Goal: Download file/media

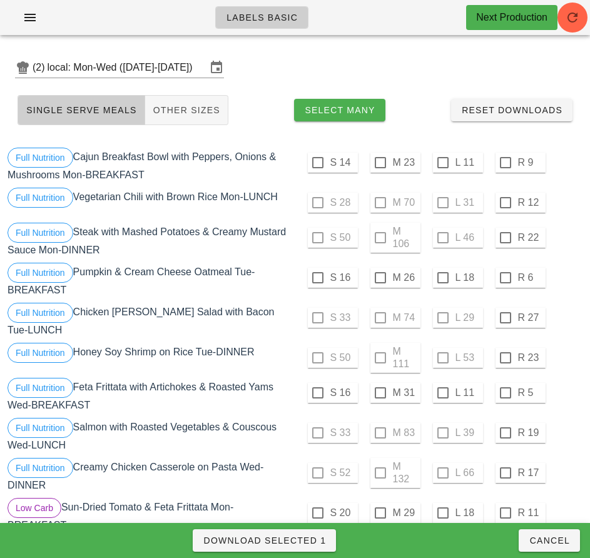
scroll to position [644, 0]
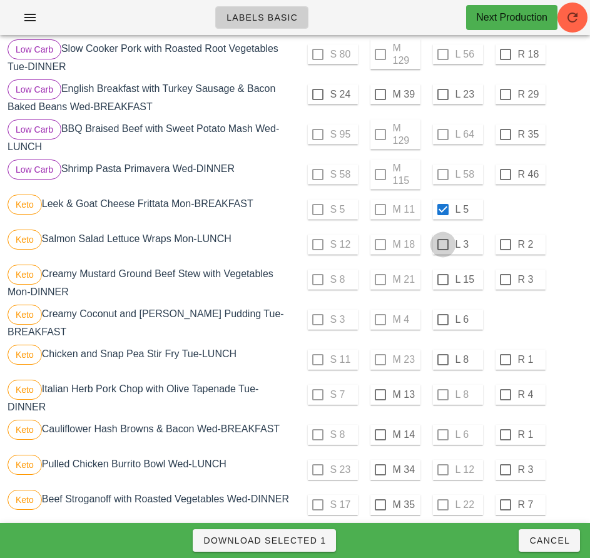
click at [442, 238] on div at bounding box center [442, 244] width 21 height 21
checkbox input "true"
click at [442, 275] on div at bounding box center [442, 279] width 21 height 21
checkbox input "true"
click at [443, 314] on div at bounding box center [442, 319] width 21 height 21
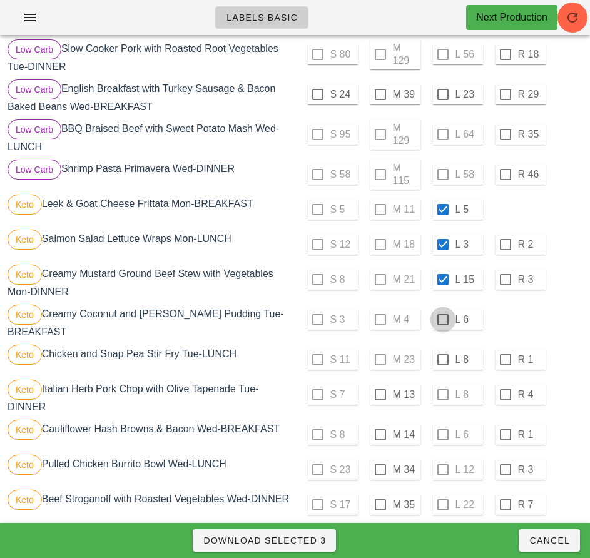
checkbox input "true"
click at [442, 355] on div at bounding box center [442, 359] width 21 height 21
checkbox input "true"
click at [380, 390] on div at bounding box center [380, 394] width 21 height 21
checkbox input "true"
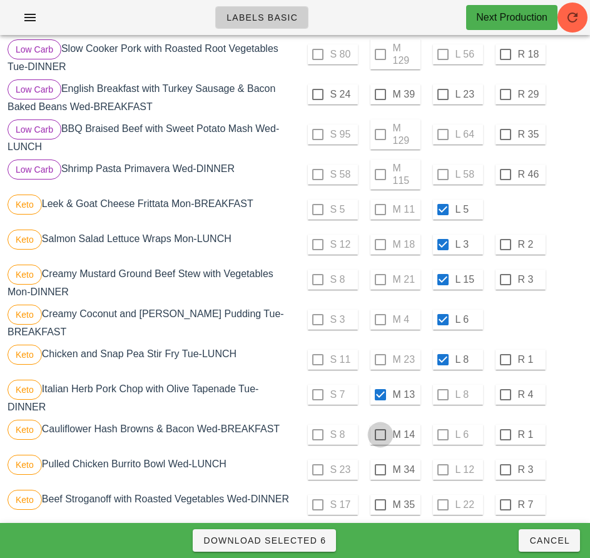
click at [380, 430] on div at bounding box center [380, 434] width 21 height 21
checkbox input "true"
click at [380, 465] on div at bounding box center [380, 469] width 21 height 21
checkbox input "true"
click at [380, 500] on div at bounding box center [380, 504] width 21 height 21
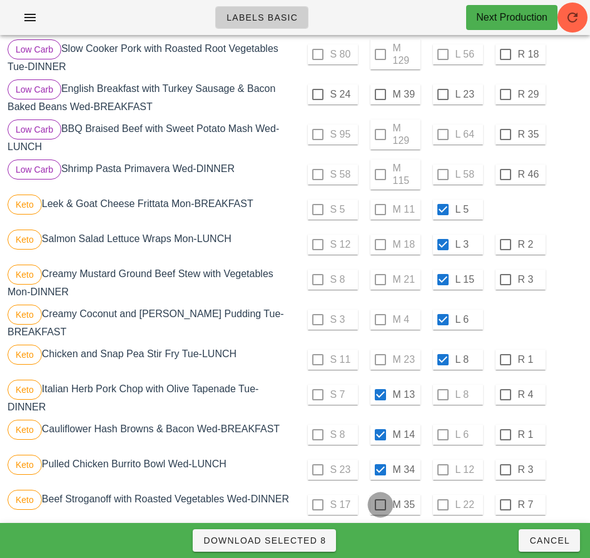
checkbox input "true"
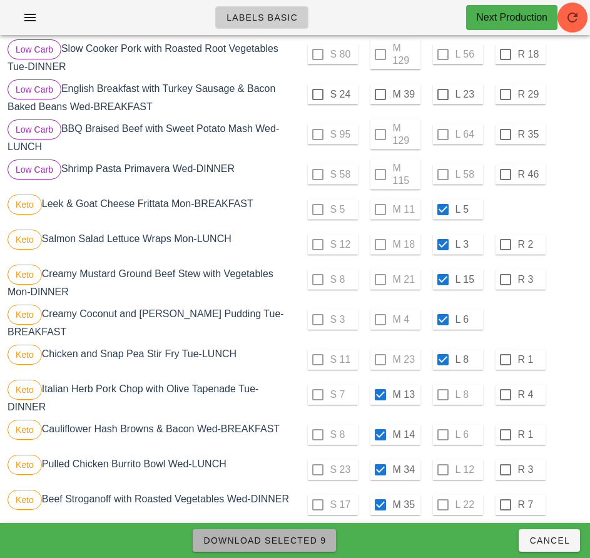
click at [316, 549] on button "Download Selected 9" at bounding box center [264, 540] width 143 height 23
checkbox input "false"
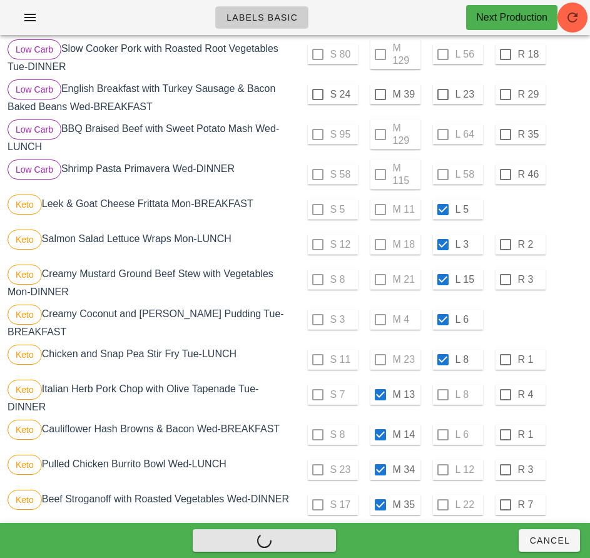
checkbox input "false"
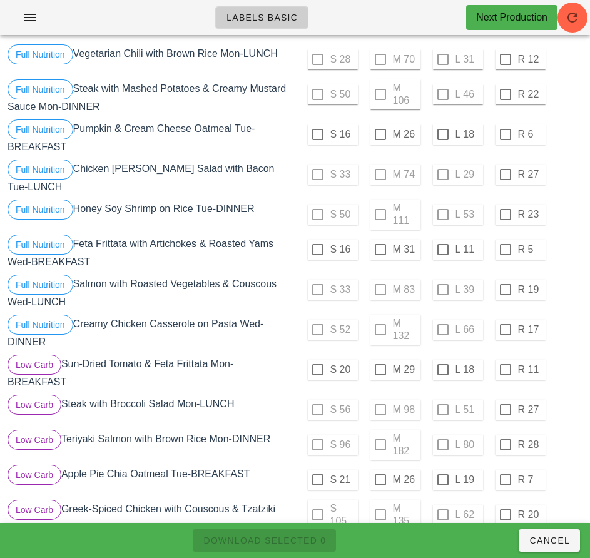
scroll to position [0, 0]
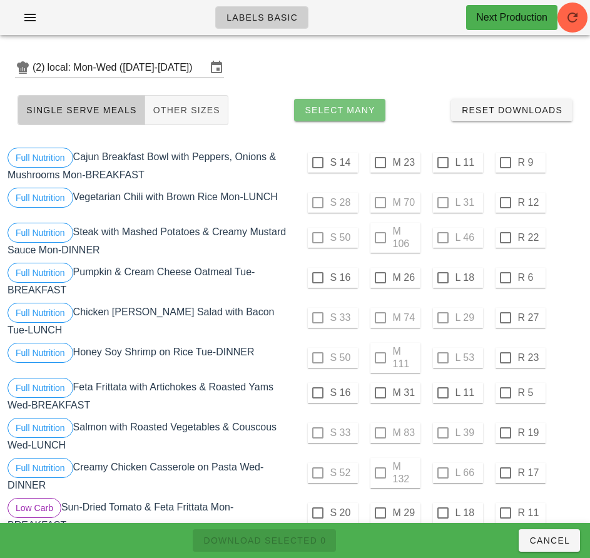
click at [361, 110] on span "Select Many" at bounding box center [339, 110] width 71 height 10
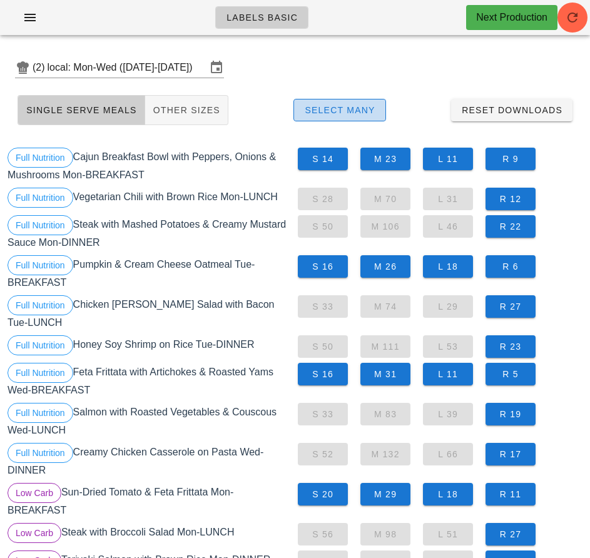
click at [357, 114] on span "Select Many" at bounding box center [339, 110] width 71 height 10
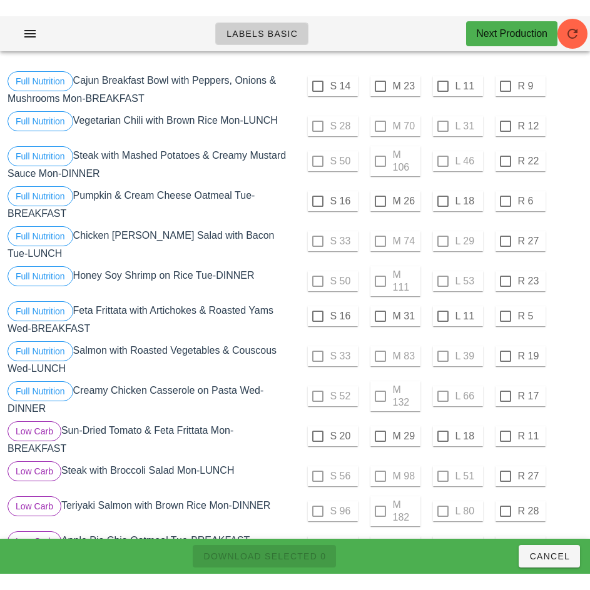
scroll to position [86, 0]
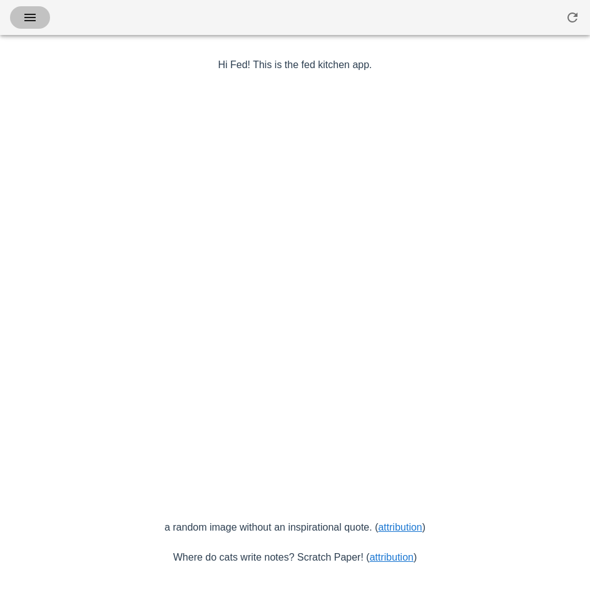
click at [29, 20] on icon "button" at bounding box center [30, 17] width 15 height 15
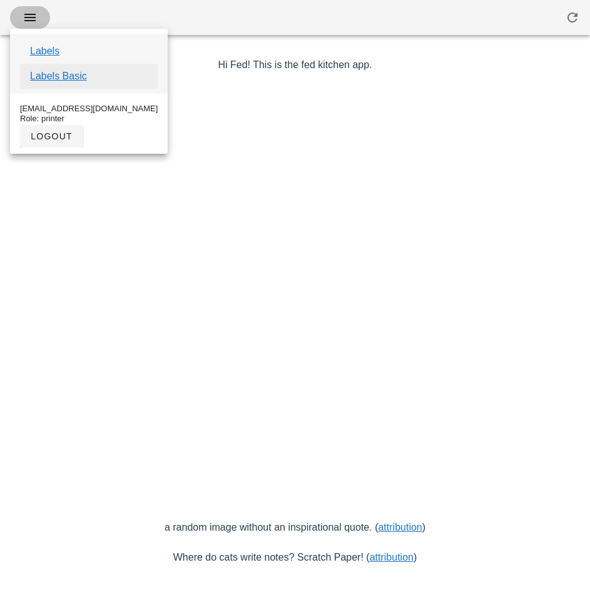
click at [76, 79] on link "Labels Basic" at bounding box center [58, 76] width 57 height 15
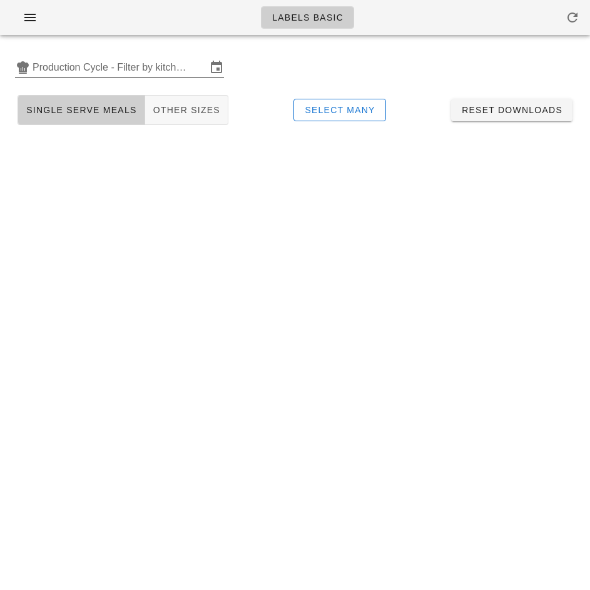
click at [138, 64] on input "Production Cycle - Filter by kitchen production schedules" at bounding box center [120, 68] width 174 height 20
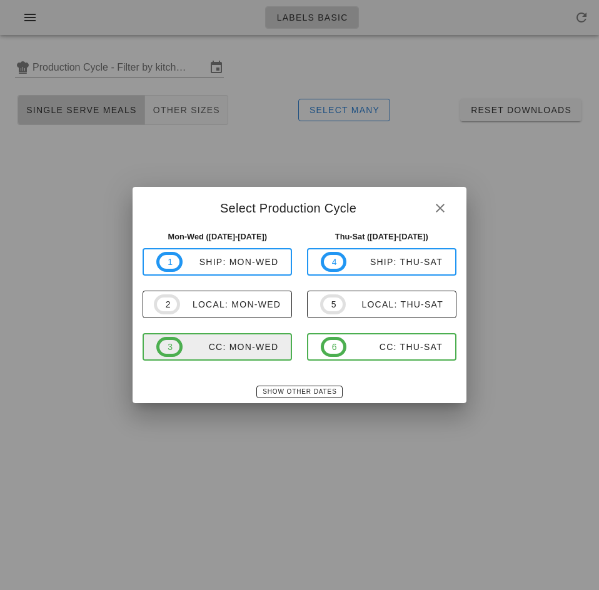
click at [246, 351] on div "CC: Mon-Wed" at bounding box center [231, 347] width 96 height 10
type input "CC: Mon-Wed (Sep 15-Sep 17)"
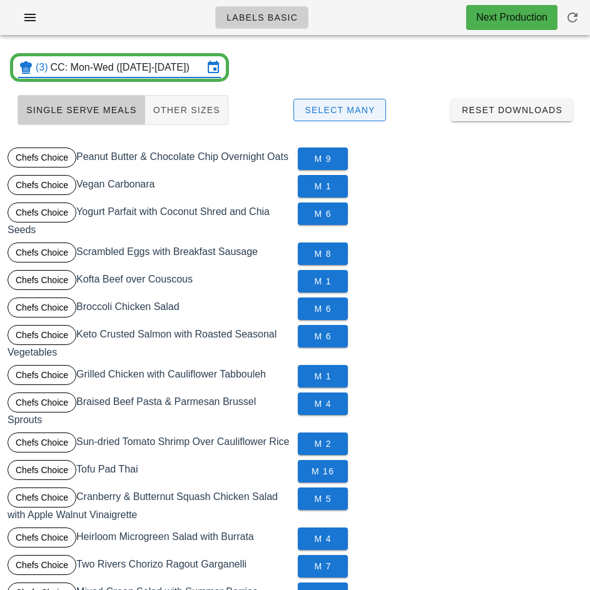
click at [355, 110] on span "Select Many" at bounding box center [339, 110] width 71 height 10
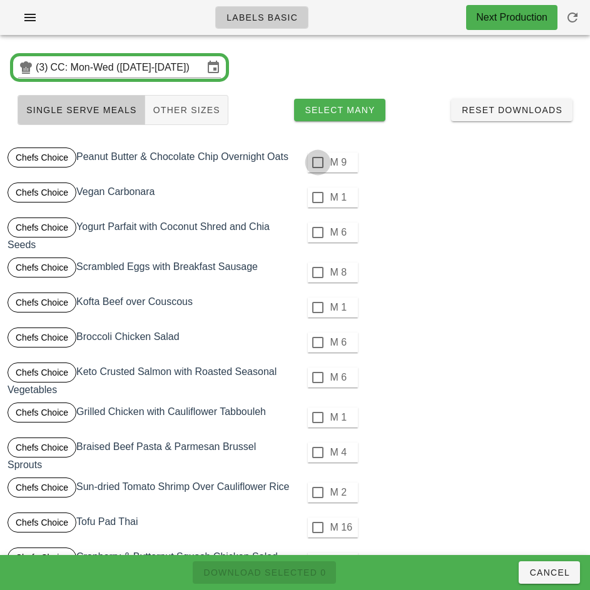
click at [317, 163] on div at bounding box center [317, 162] width 21 height 21
checkbox input "true"
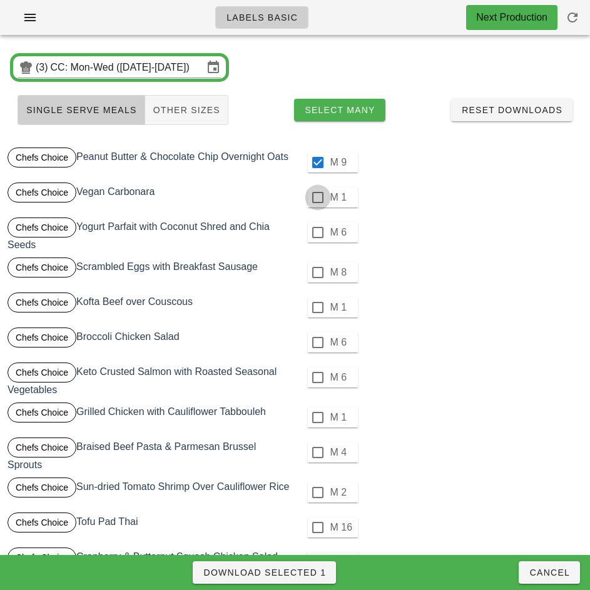
click at [317, 198] on div at bounding box center [317, 197] width 21 height 21
checkbox input "true"
click at [317, 233] on div at bounding box center [317, 232] width 21 height 21
checkbox input "true"
click at [315, 272] on div at bounding box center [317, 272] width 21 height 21
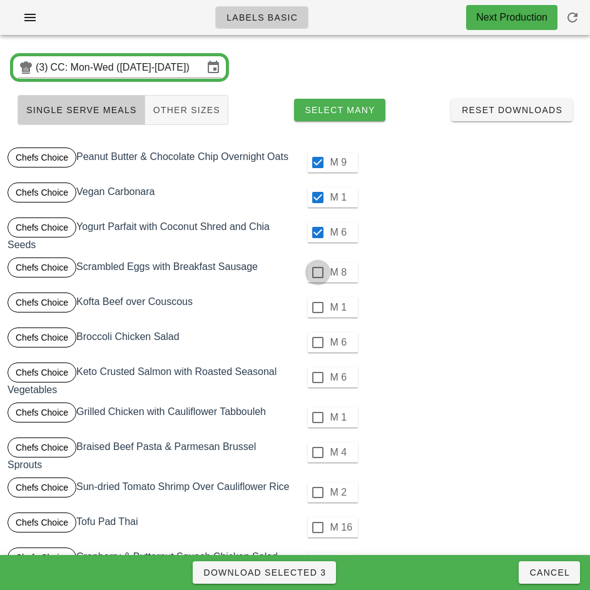
checkbox input "true"
click at [317, 308] on div at bounding box center [317, 307] width 21 height 21
checkbox input "true"
click at [317, 343] on div at bounding box center [317, 342] width 21 height 21
checkbox input "true"
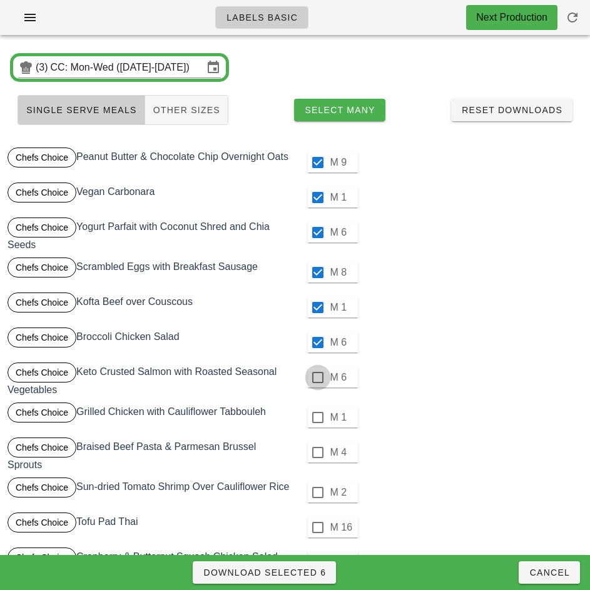
click at [317, 378] on div at bounding box center [317, 377] width 21 height 21
checkbox input "true"
click at [317, 418] on div at bounding box center [317, 417] width 21 height 21
checkbox input "true"
click at [317, 451] on div at bounding box center [317, 452] width 21 height 21
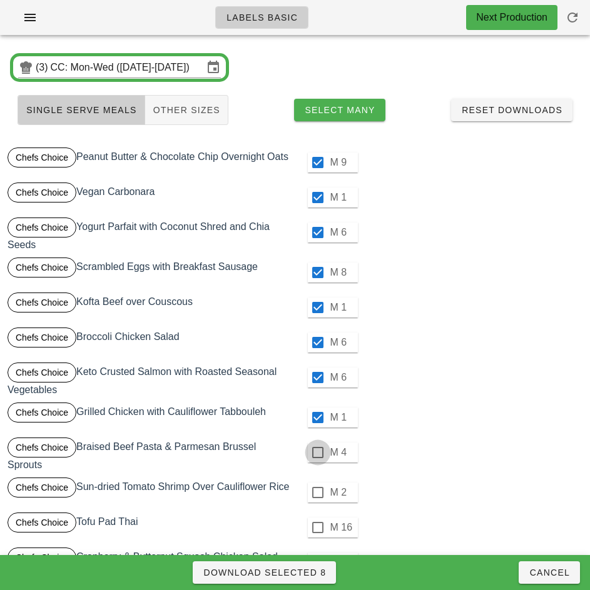
checkbox input "true"
click at [317, 493] on div at bounding box center [317, 492] width 21 height 21
checkbox input "true"
click at [317, 528] on div at bounding box center [317, 527] width 21 height 21
checkbox input "true"
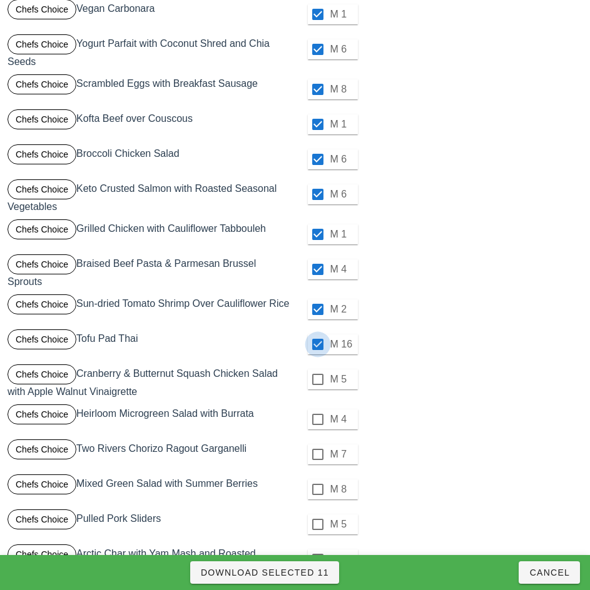
scroll to position [205, 0]
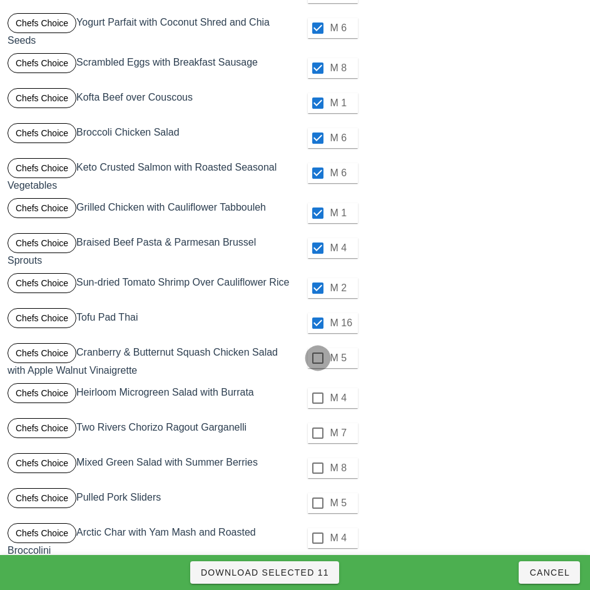
click at [317, 358] on div at bounding box center [317, 358] width 21 height 21
checkbox input "true"
click at [317, 398] on div at bounding box center [317, 398] width 21 height 21
checkbox input "true"
click at [317, 433] on div at bounding box center [317, 433] width 21 height 21
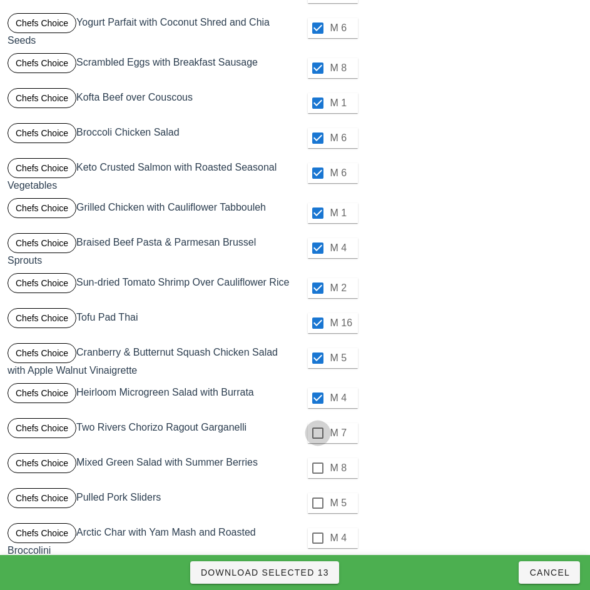
checkbox input "true"
click at [315, 466] on div at bounding box center [317, 468] width 21 height 21
checkbox input "true"
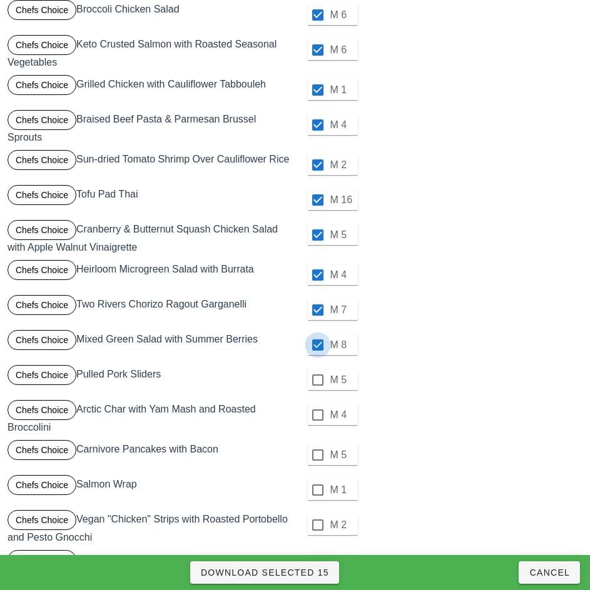
scroll to position [328, 0]
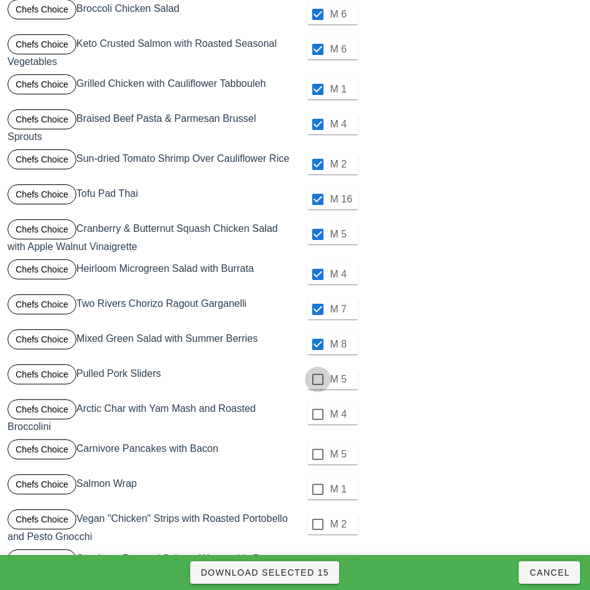
click at [317, 380] on div at bounding box center [317, 379] width 21 height 21
checkbox input "true"
click at [317, 415] on div at bounding box center [317, 414] width 21 height 21
checkbox input "true"
click at [316, 457] on div at bounding box center [317, 454] width 21 height 21
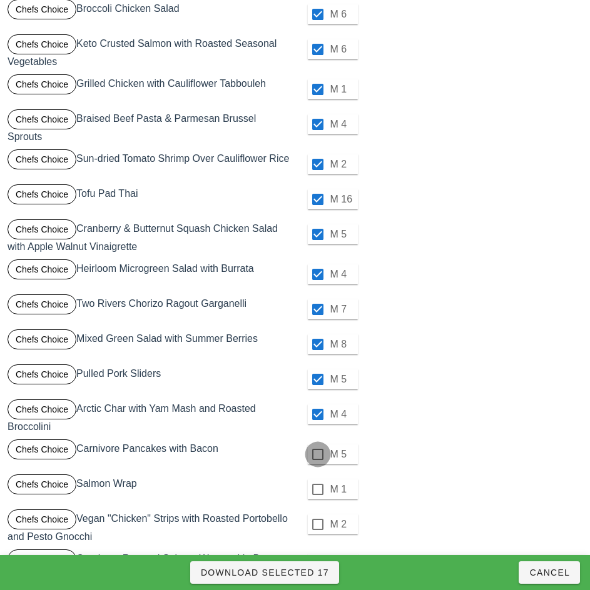
checkbox input "true"
click at [317, 490] on div at bounding box center [317, 489] width 21 height 21
checkbox input "true"
click at [317, 525] on div at bounding box center [317, 524] width 21 height 21
checkbox input "true"
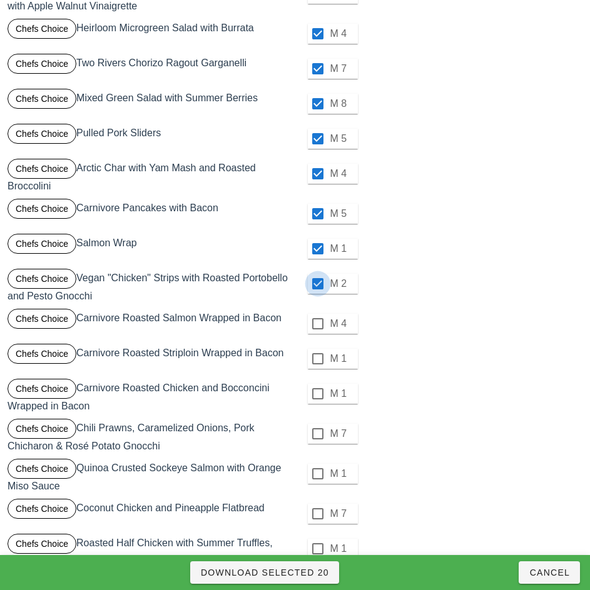
scroll to position [577, 0]
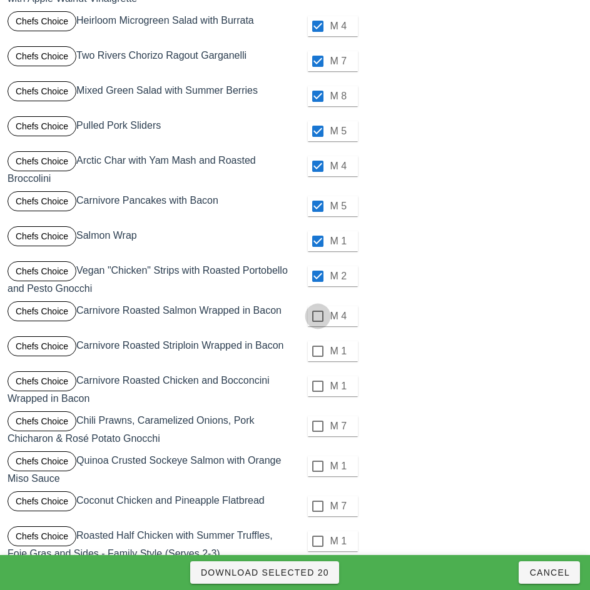
click at [317, 316] on div at bounding box center [317, 316] width 21 height 21
checkbox input "true"
click at [317, 351] on div at bounding box center [317, 351] width 21 height 21
checkbox input "true"
click at [317, 387] on div at bounding box center [317, 386] width 21 height 21
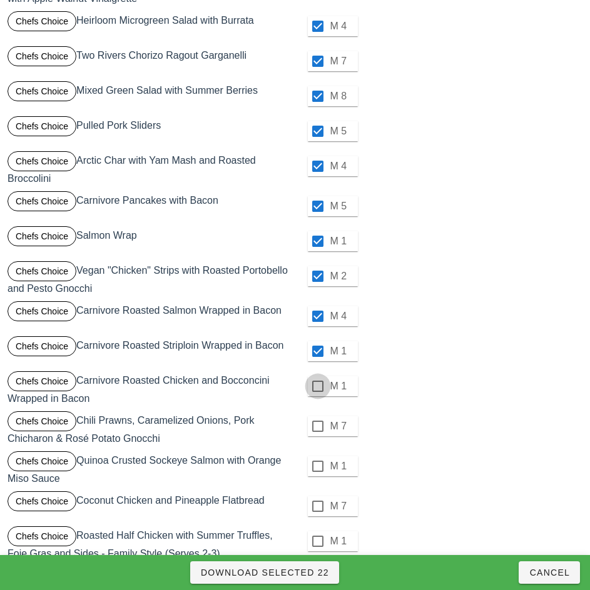
checkbox input "true"
click at [317, 427] on div at bounding box center [317, 426] width 21 height 21
checkbox input "true"
click at [317, 467] on div at bounding box center [317, 466] width 21 height 21
checkbox input "true"
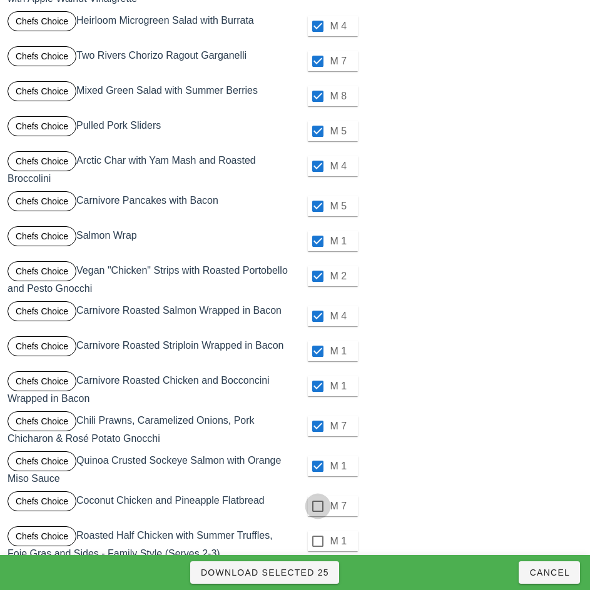
click at [317, 507] on div at bounding box center [317, 506] width 21 height 21
checkbox input "true"
click at [317, 542] on div at bounding box center [317, 541] width 21 height 21
checkbox input "true"
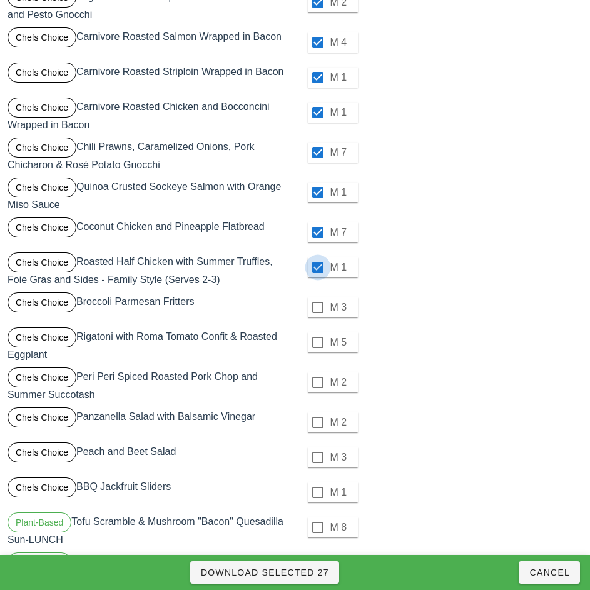
scroll to position [863, 0]
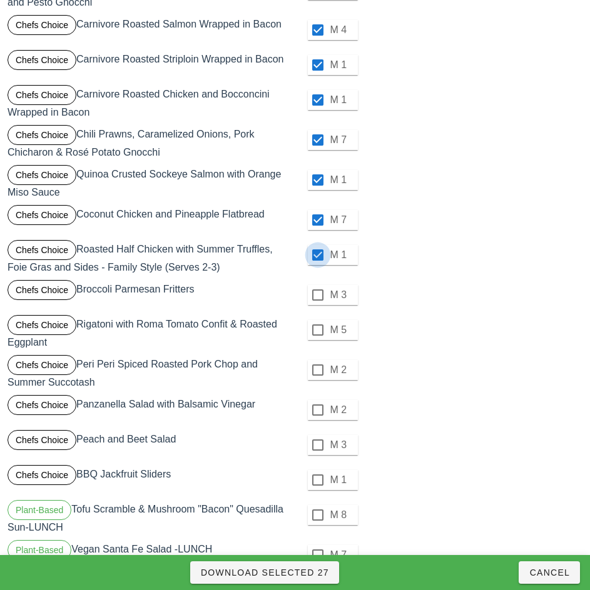
click at [316, 305] on div at bounding box center [317, 295] width 21 height 21
checkbox input "true"
click at [318, 330] on div at bounding box center [317, 330] width 21 height 21
checkbox input "true"
click at [317, 370] on div at bounding box center [317, 370] width 21 height 21
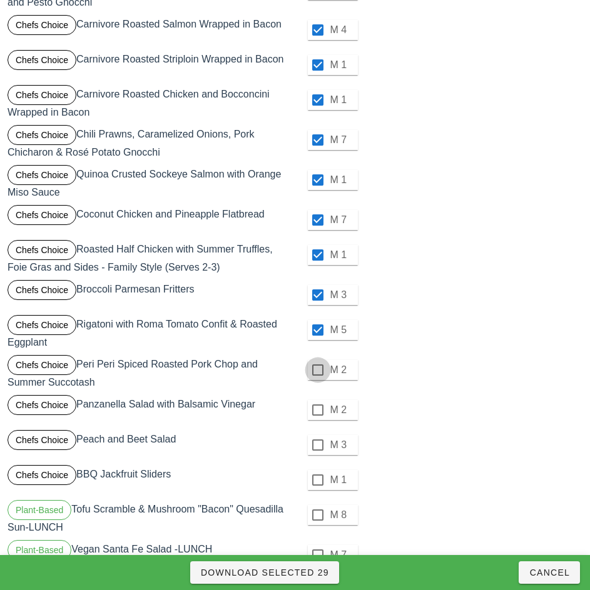
checkbox input "true"
click at [318, 412] on div at bounding box center [317, 410] width 21 height 21
checkbox input "true"
click at [316, 447] on div at bounding box center [317, 445] width 21 height 21
checkbox input "true"
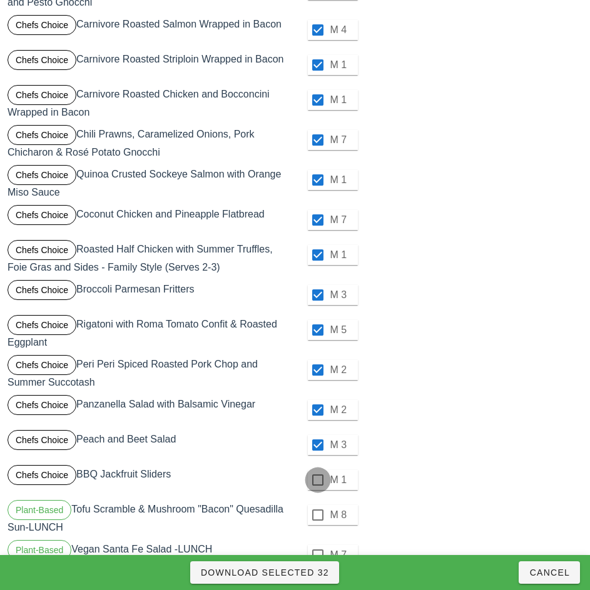
click at [317, 480] on div at bounding box center [317, 480] width 21 height 21
checkbox input "true"
click at [317, 515] on div at bounding box center [317, 515] width 21 height 21
checkbox input "true"
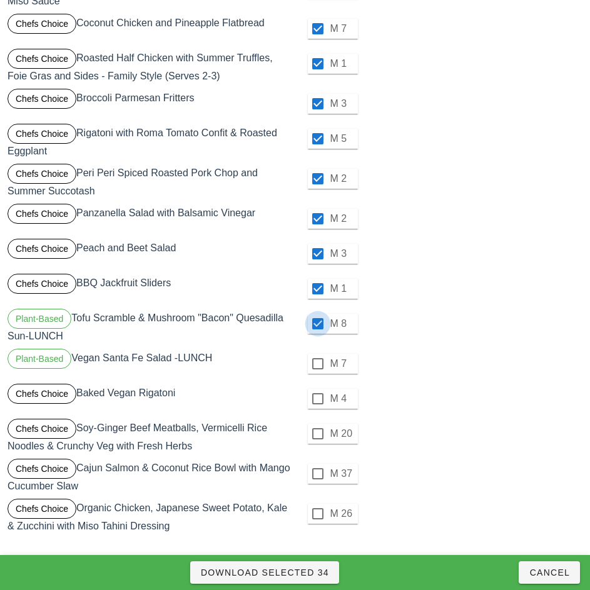
scroll to position [1056, 0]
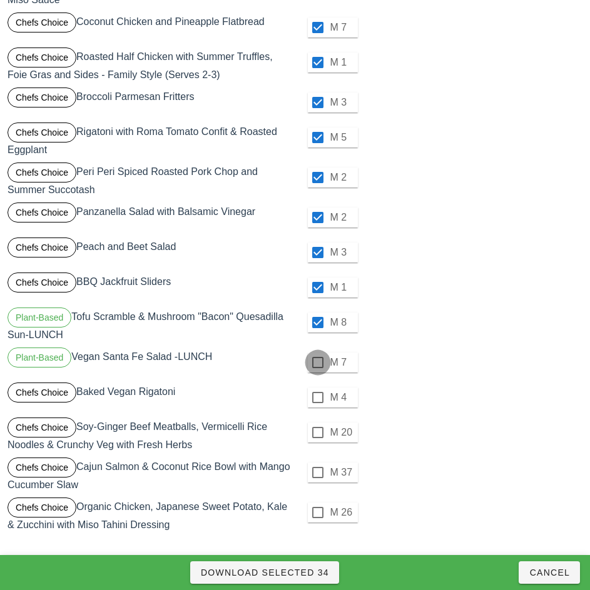
click at [317, 363] on div at bounding box center [317, 362] width 21 height 21
checkbox input "true"
click at [317, 398] on div at bounding box center [317, 397] width 21 height 21
checkbox input "true"
click at [315, 434] on div at bounding box center [317, 432] width 21 height 21
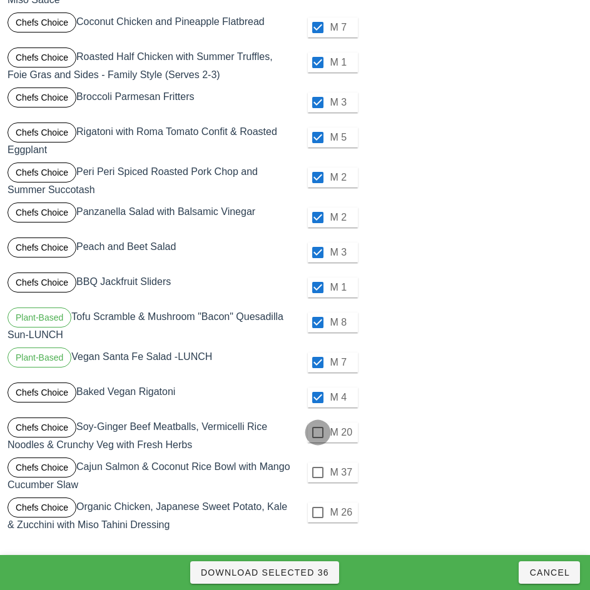
checkbox input "true"
click at [317, 473] on div at bounding box center [317, 472] width 21 height 21
checkbox input "true"
click at [317, 513] on div at bounding box center [317, 512] width 21 height 21
checkbox input "true"
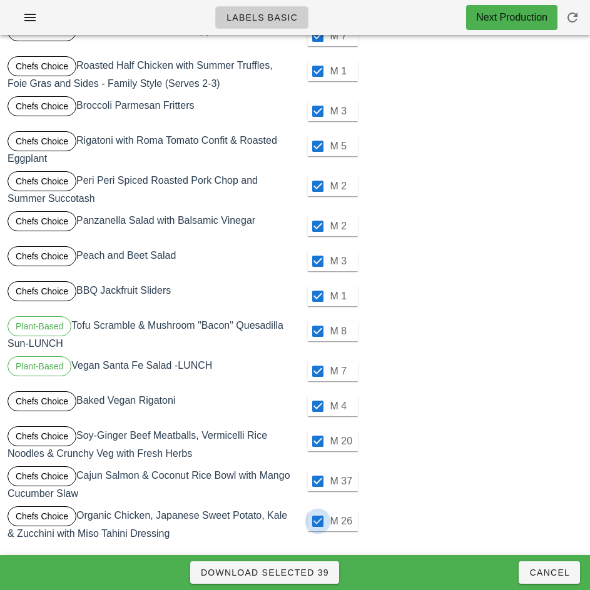
scroll to position [1031, 0]
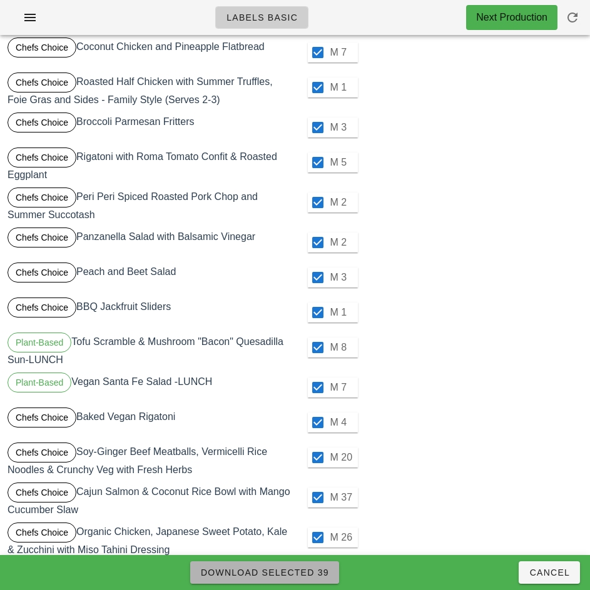
click at [314, 575] on span "Download Selected 39" at bounding box center [264, 573] width 129 height 10
checkbox input "false"
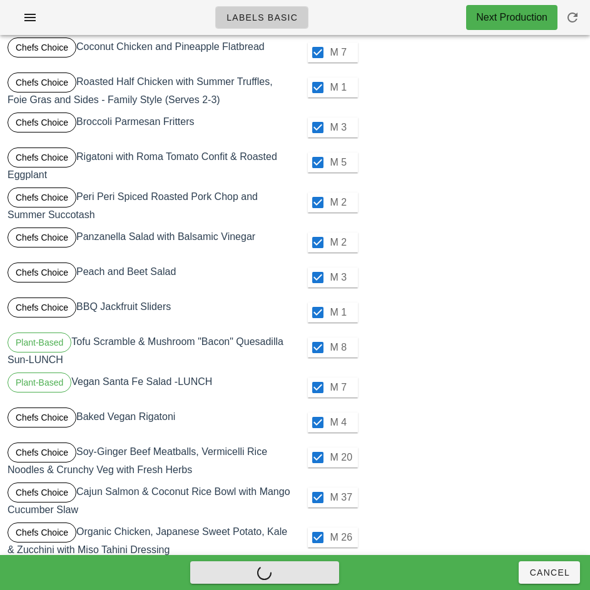
checkbox input "false"
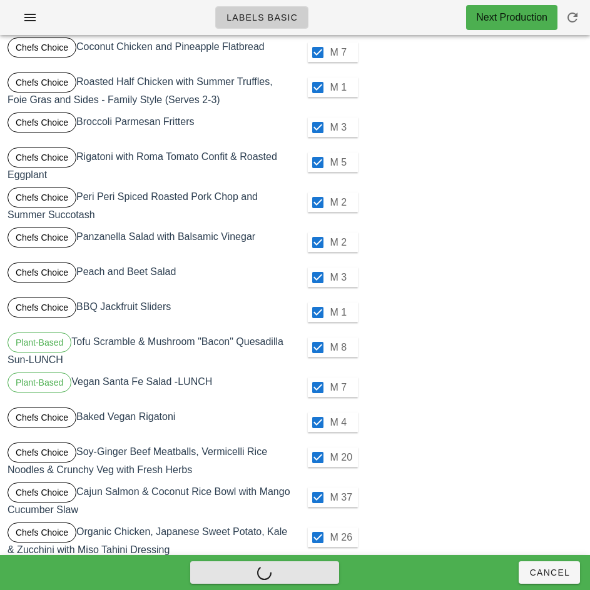
checkbox input "false"
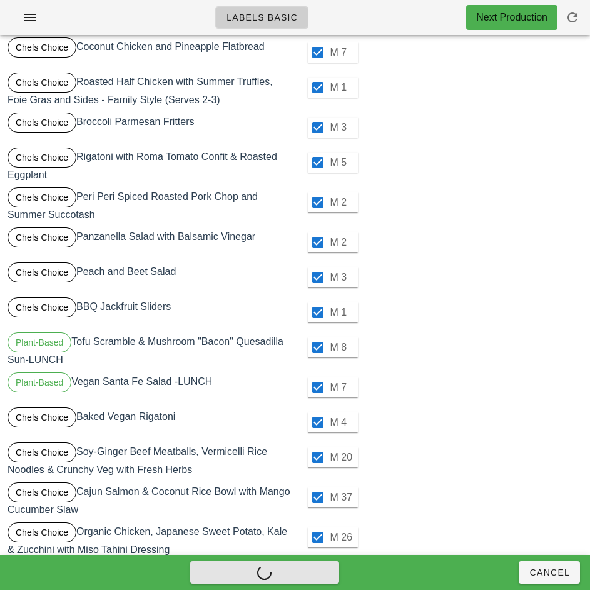
checkbox input "false"
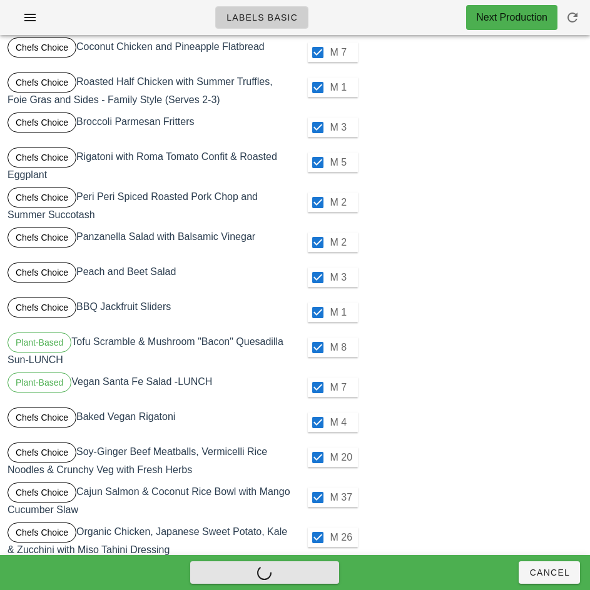
checkbox input "false"
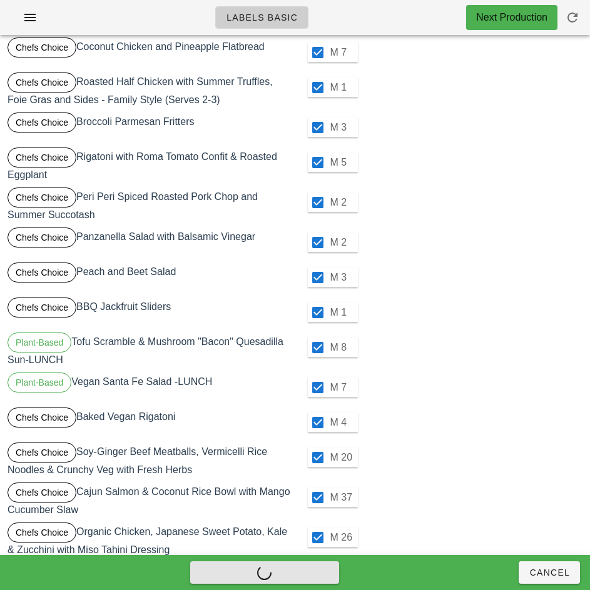
checkbox input "false"
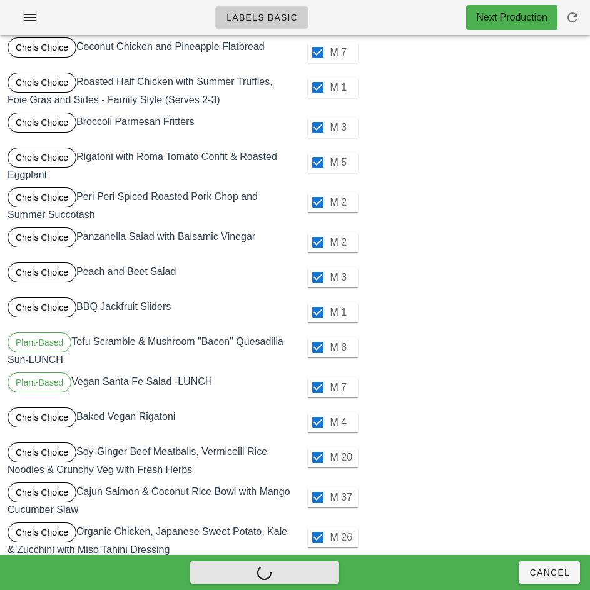
checkbox input "false"
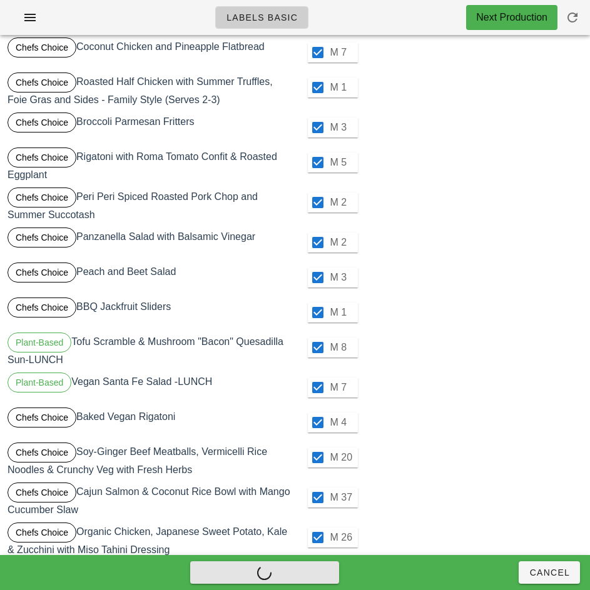
checkbox input "false"
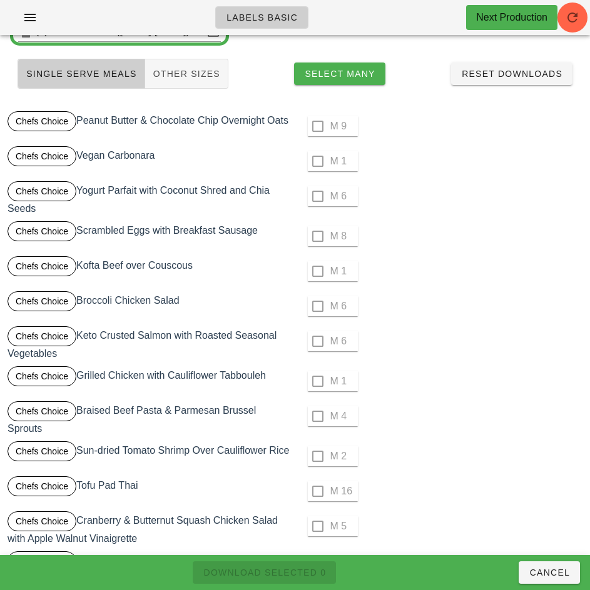
scroll to position [0, 0]
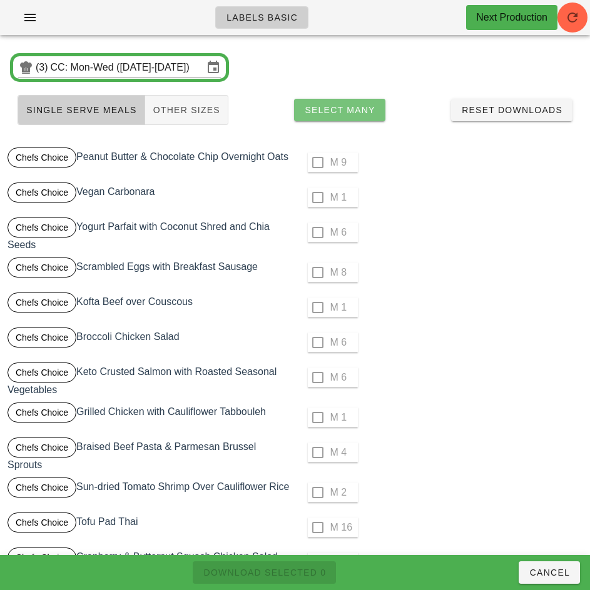
click at [358, 106] on span "Select Many" at bounding box center [339, 110] width 71 height 10
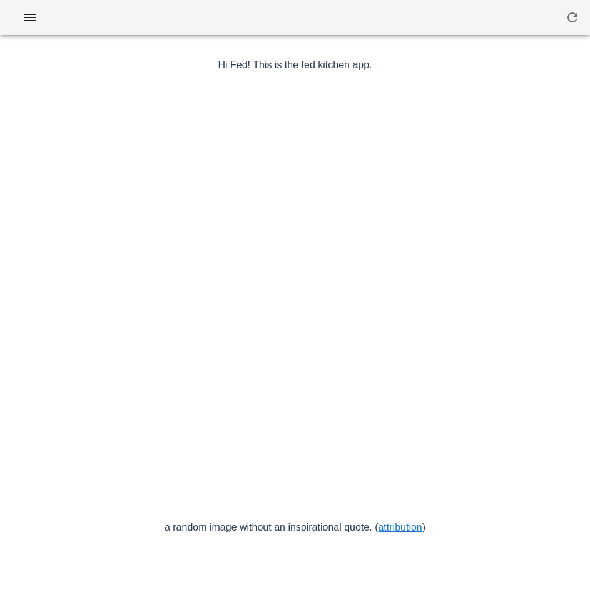
click at [268, 275] on div at bounding box center [295, 302] width 575 height 438
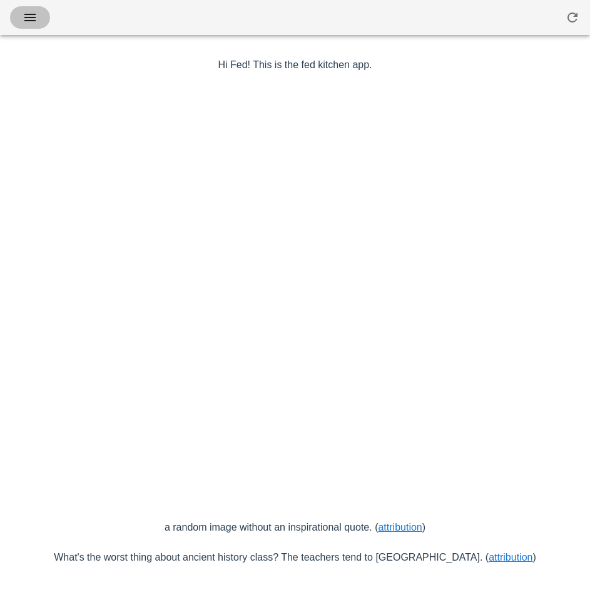
click at [28, 16] on icon "button" at bounding box center [30, 17] width 15 height 15
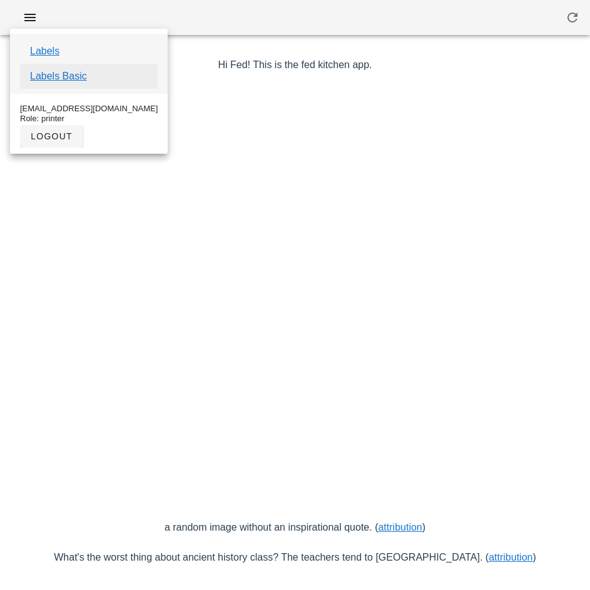
click at [71, 78] on link "Labels Basic" at bounding box center [58, 76] width 57 height 15
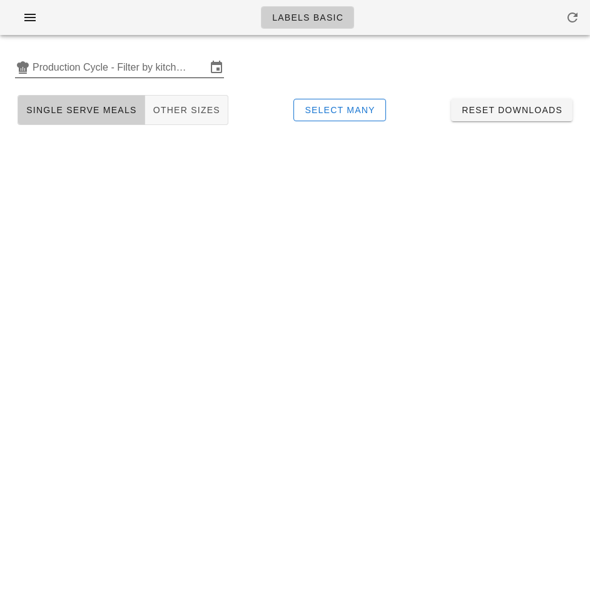
click at [116, 68] on input "Production Cycle - Filter by kitchen production schedules" at bounding box center [120, 68] width 174 height 20
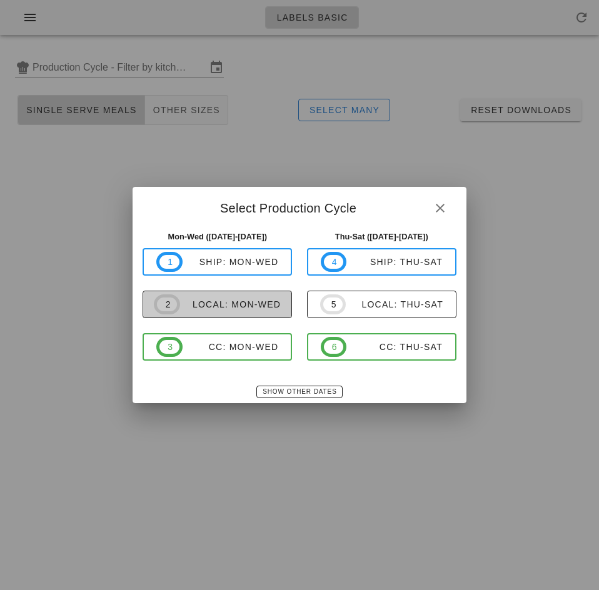
click at [261, 311] on span "2 local: Mon-Wed" at bounding box center [217, 305] width 127 height 20
type input "local: Mon-Wed ([DATE]-[DATE])"
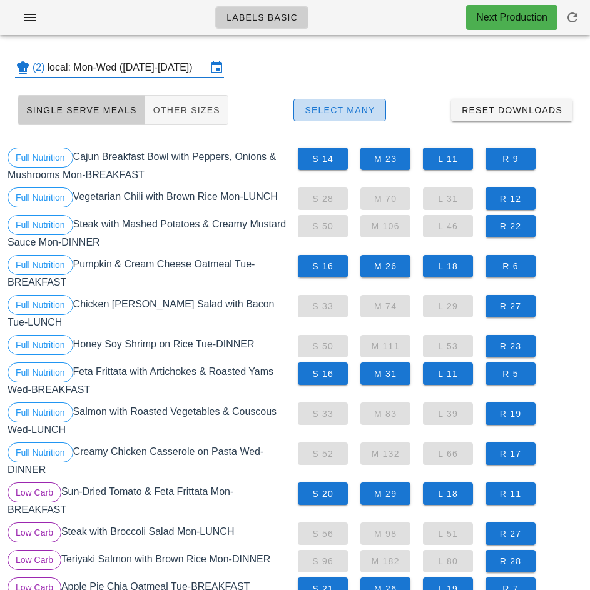
click at [362, 110] on span "Select Many" at bounding box center [339, 110] width 71 height 10
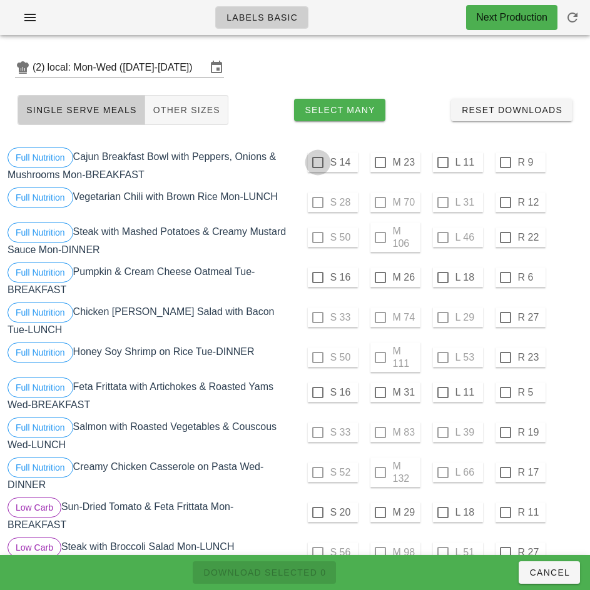
click at [317, 163] on div at bounding box center [317, 162] width 21 height 21
checkbox input "true"
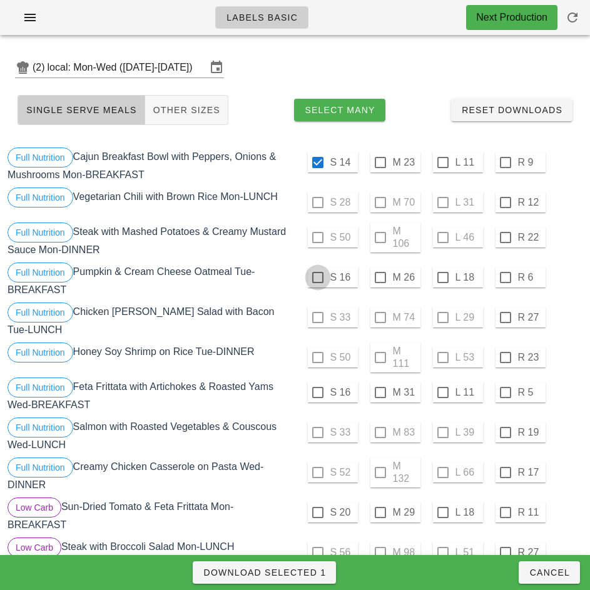
click at [317, 278] on div at bounding box center [317, 277] width 21 height 21
checkbox input "true"
click at [318, 390] on div at bounding box center [317, 392] width 21 height 21
checkbox input "true"
click at [317, 508] on div at bounding box center [317, 512] width 21 height 21
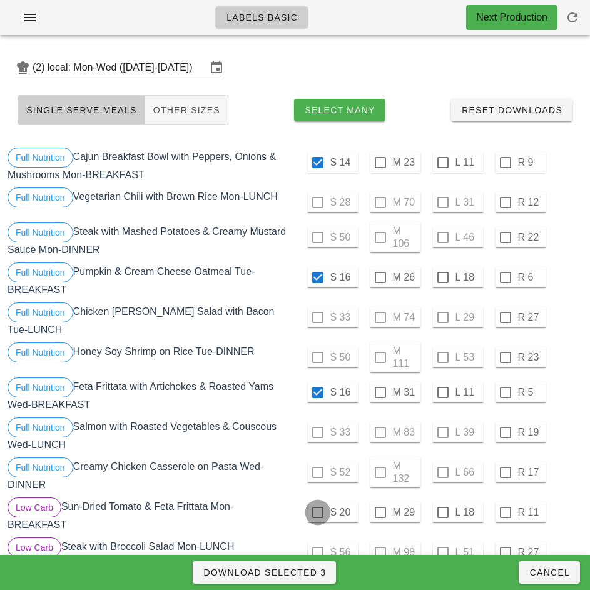
checkbox input "true"
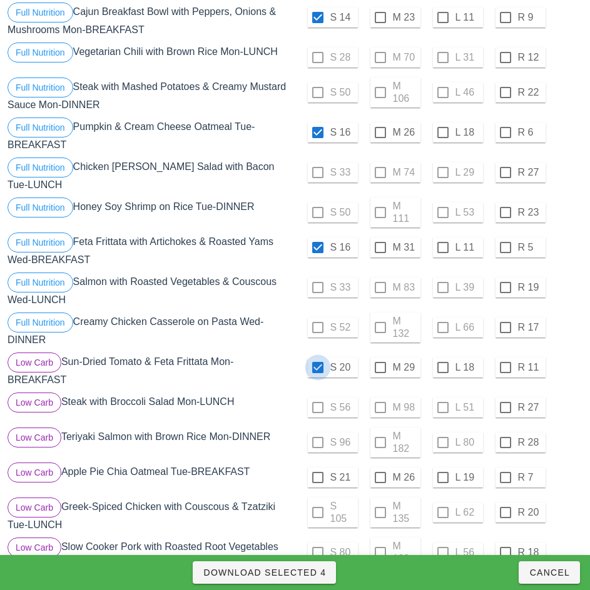
scroll to position [161, 0]
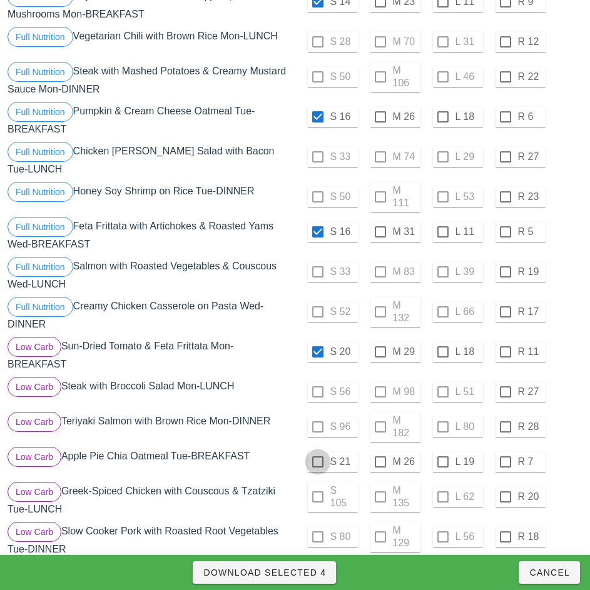
click at [317, 457] on div at bounding box center [317, 462] width 21 height 21
checkbox input "true"
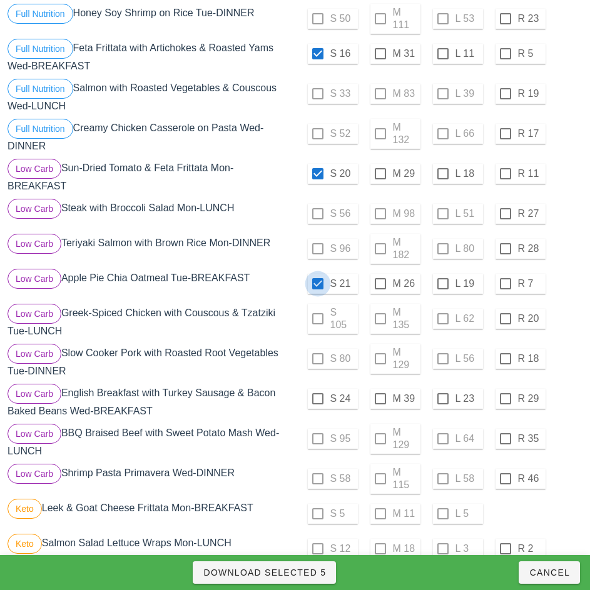
scroll to position [341, 0]
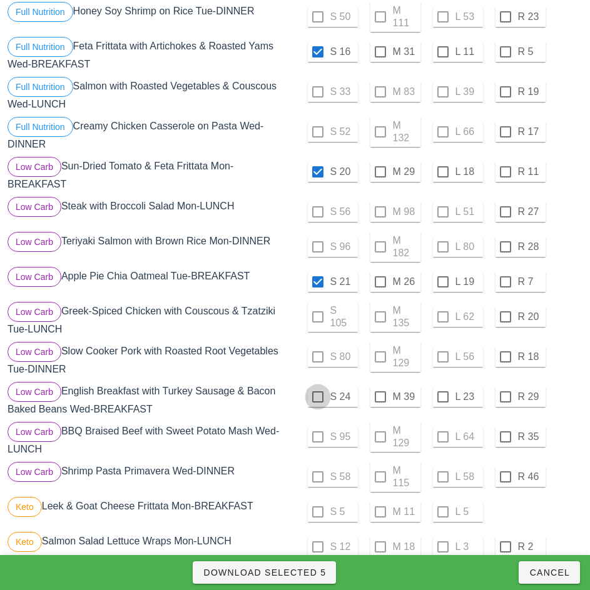
click at [317, 392] on div at bounding box center [317, 397] width 21 height 21
checkbox input "true"
click at [305, 568] on span "Download Selected 6" at bounding box center [264, 573] width 123 height 10
checkbox input "false"
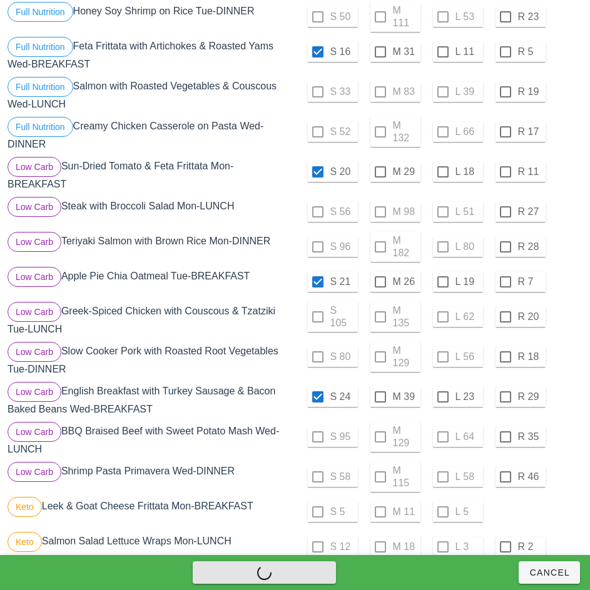
checkbox input "false"
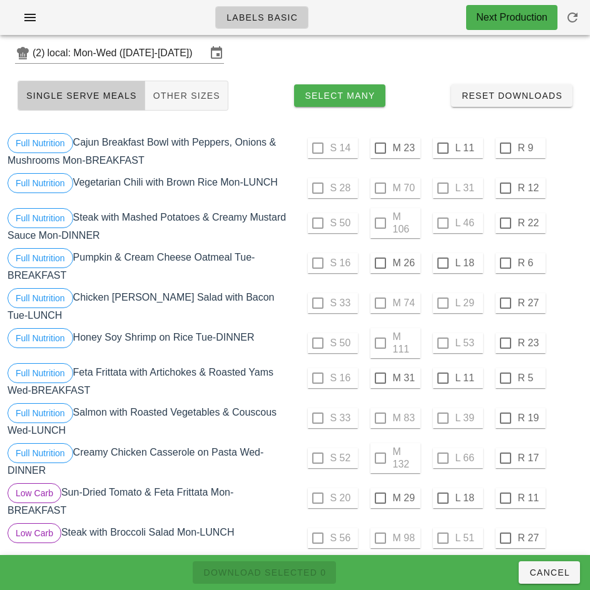
scroll to position [13, 0]
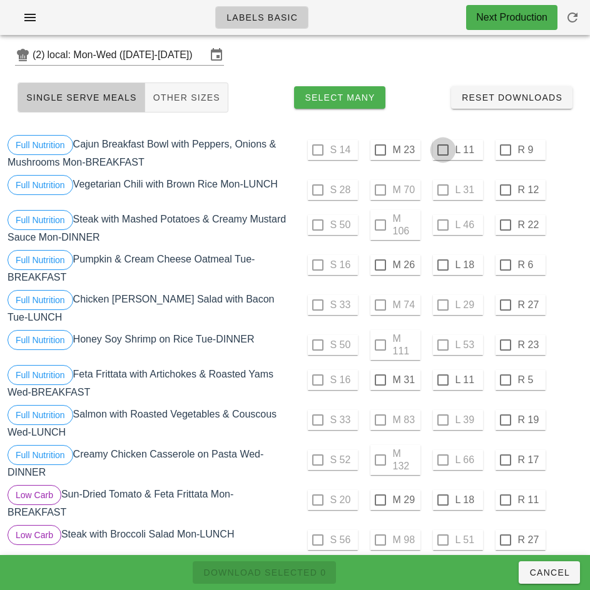
click at [442, 150] on div at bounding box center [442, 149] width 21 height 21
checkbox input "true"
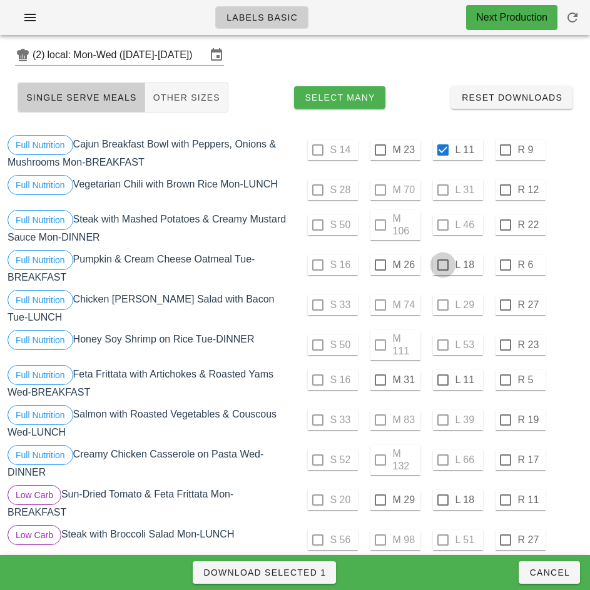
click at [442, 265] on div at bounding box center [442, 265] width 21 height 21
checkbox input "true"
click at [442, 375] on div at bounding box center [442, 380] width 21 height 21
checkbox input "true"
click at [442, 495] on div at bounding box center [442, 500] width 21 height 21
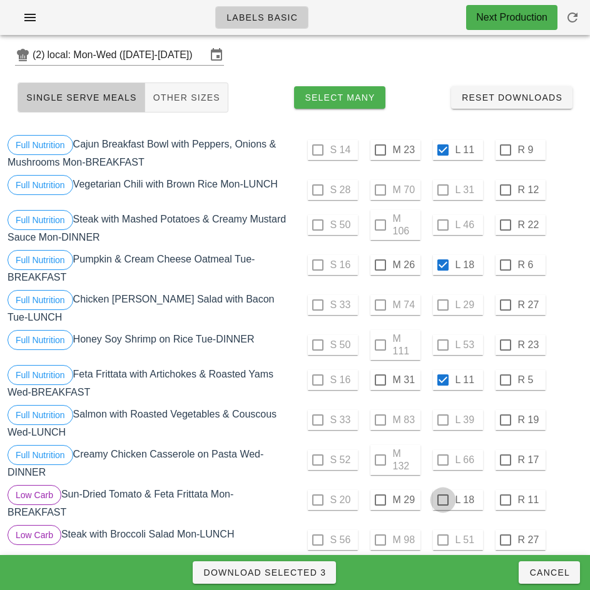
checkbox input "true"
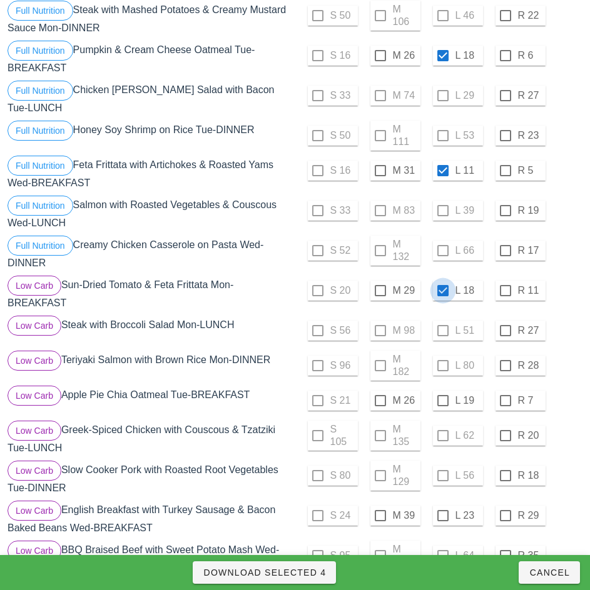
scroll to position [223, 0]
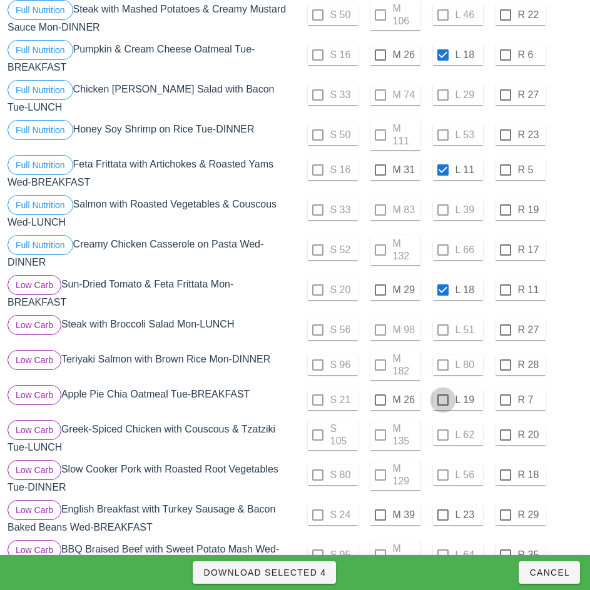
click at [443, 397] on div at bounding box center [442, 400] width 21 height 21
checkbox input "true"
click at [442, 510] on div at bounding box center [442, 515] width 21 height 21
checkbox input "true"
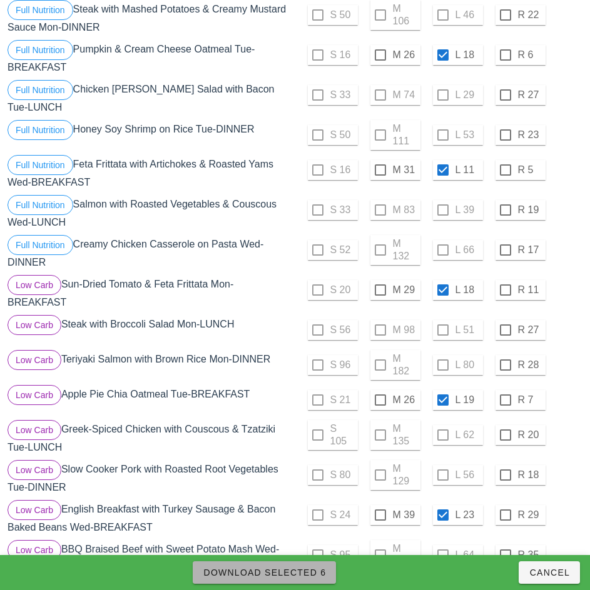
click at [304, 568] on span "Download Selected 6" at bounding box center [264, 573] width 123 height 10
checkbox input "false"
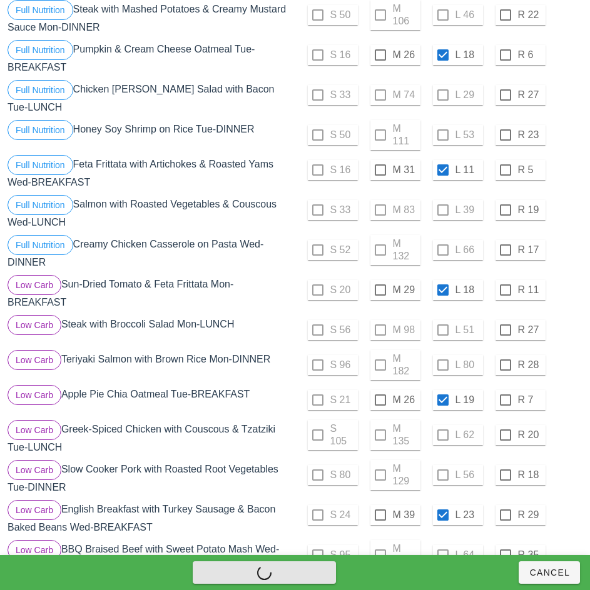
checkbox input "false"
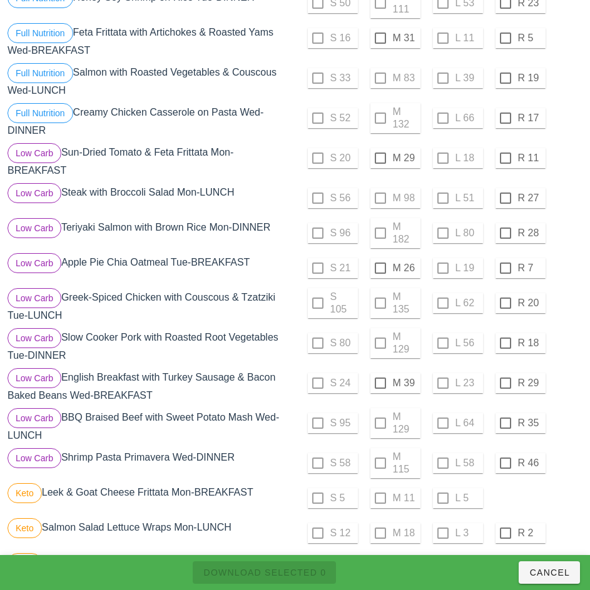
scroll to position [356, 0]
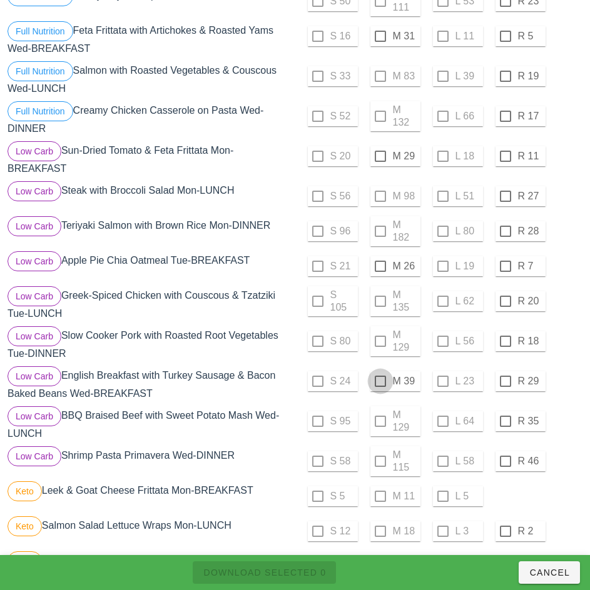
click at [380, 376] on div at bounding box center [380, 381] width 21 height 21
click at [294, 568] on span "Download Selected 1" at bounding box center [264, 573] width 123 height 10
checkbox input "false"
click at [380, 261] on div at bounding box center [380, 266] width 21 height 21
checkbox input "true"
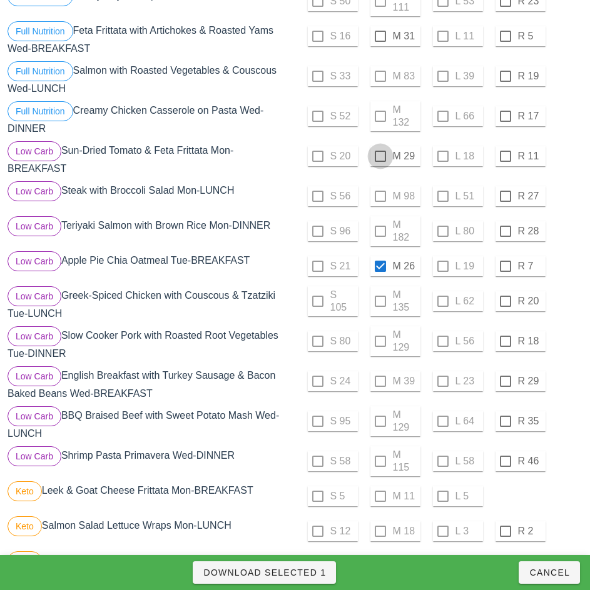
click at [380, 151] on div at bounding box center [380, 156] width 21 height 21
click at [305, 568] on span "Download Selected 2" at bounding box center [264, 573] width 123 height 10
checkbox input "false"
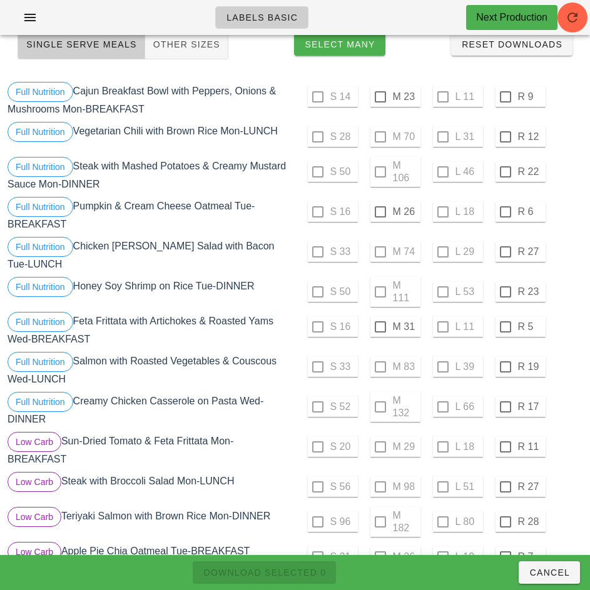
scroll to position [0, 0]
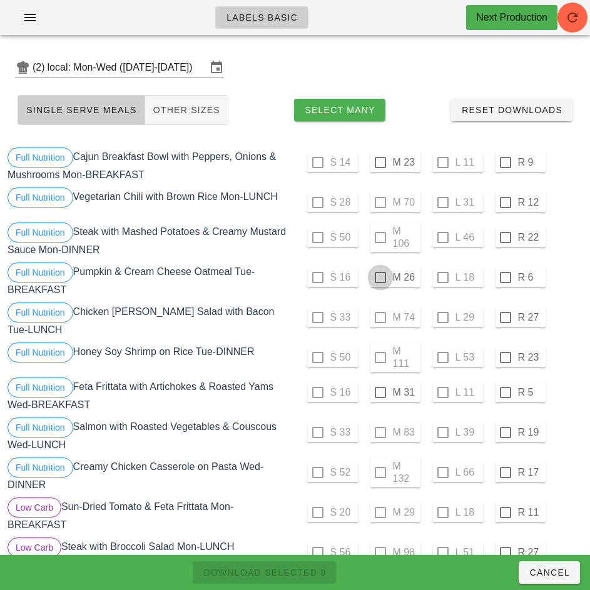
click at [380, 163] on div at bounding box center [380, 162] width 21 height 21
click at [380, 279] on div at bounding box center [380, 277] width 21 height 21
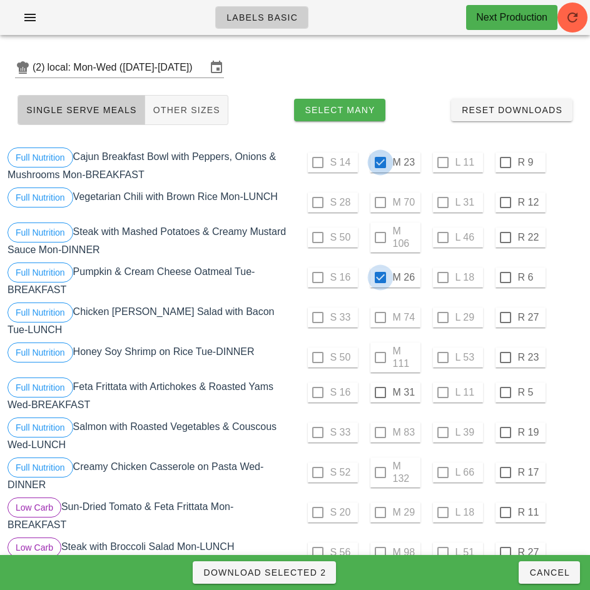
checkbox input "true"
click at [380, 388] on div at bounding box center [380, 392] width 21 height 21
checkbox input "true"
click at [313, 568] on span "Download Selected 3" at bounding box center [264, 573] width 123 height 10
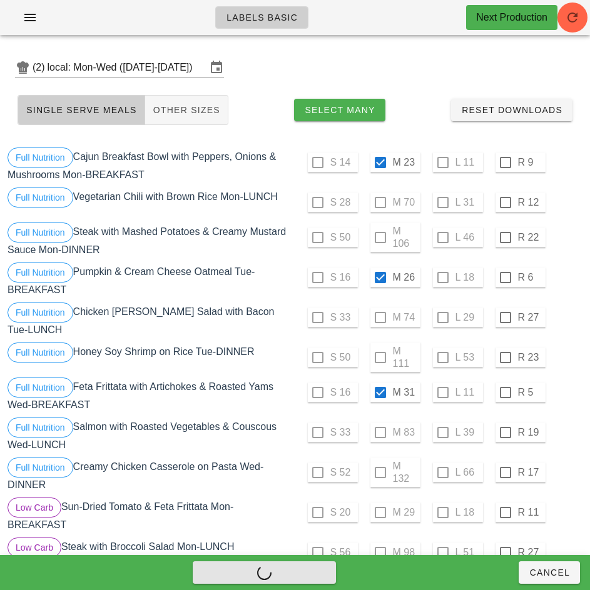
checkbox input "false"
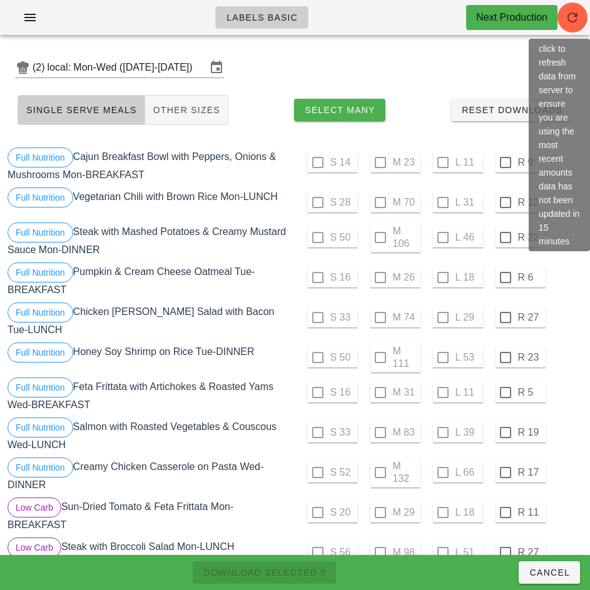
click at [564, 328] on div "S 33 M 74 L 29 R 27" at bounding box center [440, 318] width 285 height 30
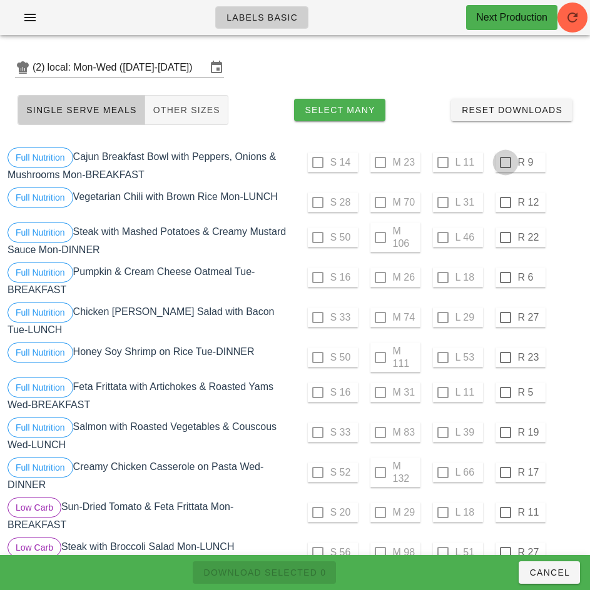
click at [505, 163] on div at bounding box center [505, 162] width 21 height 21
checkbox input "true"
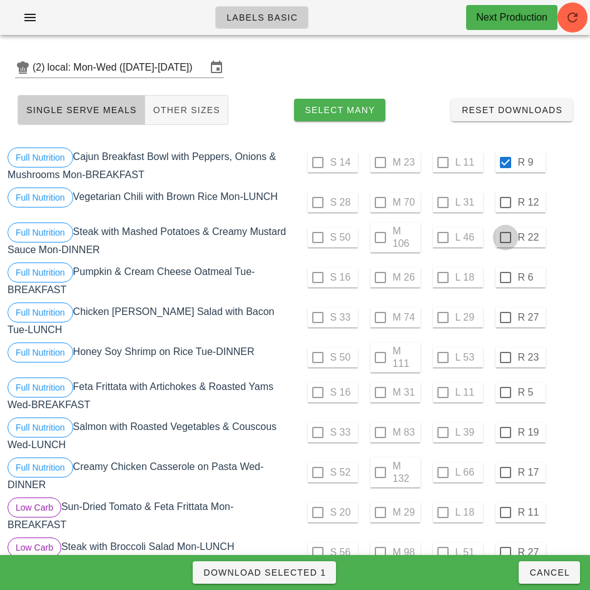
click at [505, 203] on div at bounding box center [505, 202] width 21 height 21
click at [505, 245] on div at bounding box center [505, 237] width 21 height 21
click at [505, 237] on div at bounding box center [505, 237] width 21 height 21
checkbox input "true"
checkbox input "false"
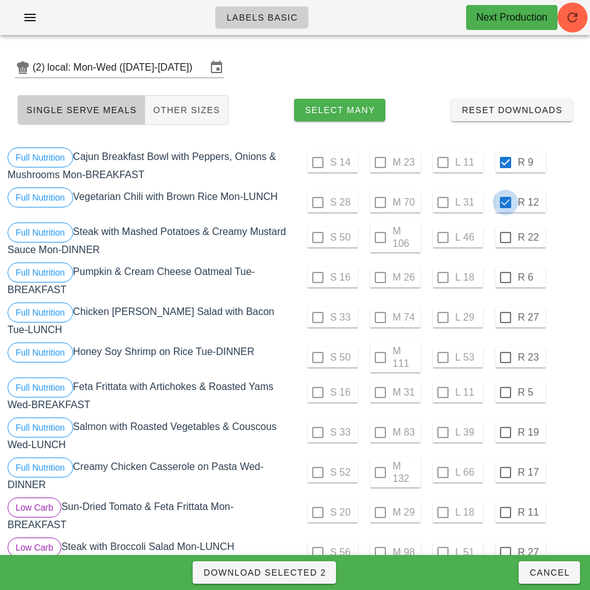
click at [574, 343] on div "S 50 M 111 L 53 R 23" at bounding box center [440, 358] width 285 height 30
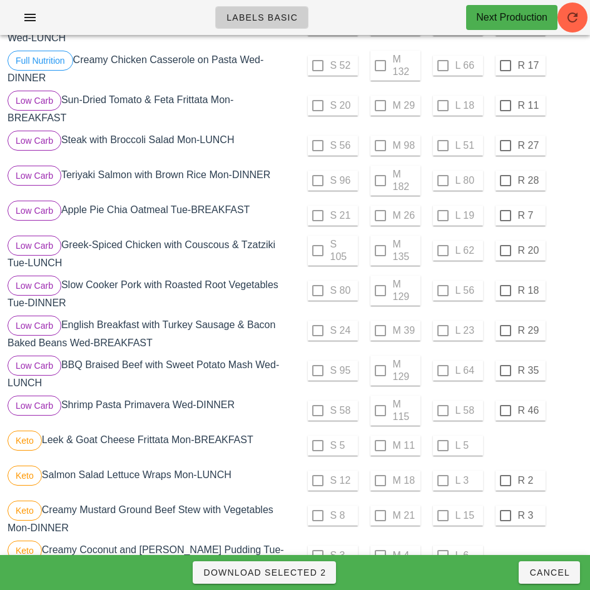
scroll to position [407, 0]
click at [505, 101] on div at bounding box center [505, 106] width 21 height 21
checkbox input "true"
click at [505, 141] on div at bounding box center [505, 146] width 21 height 21
checkbox input "true"
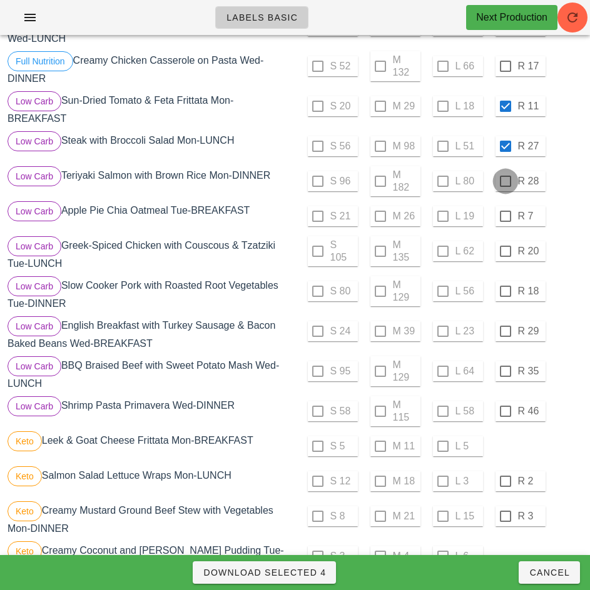
click at [505, 176] on div at bounding box center [505, 181] width 21 height 21
checkbox input "true"
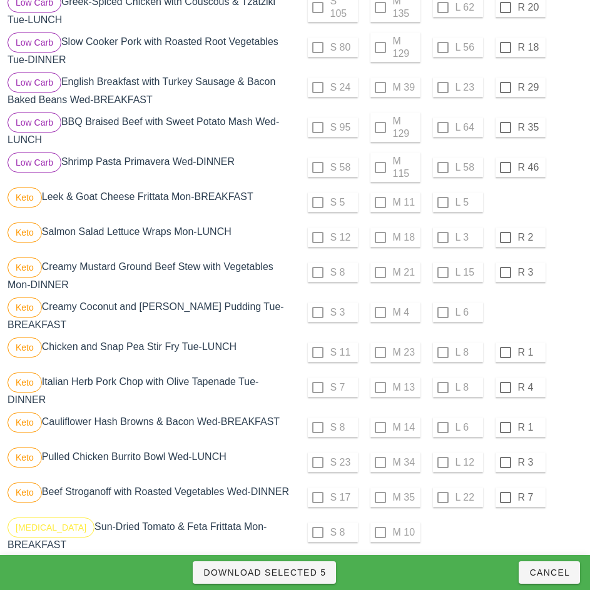
scroll to position [655, 0]
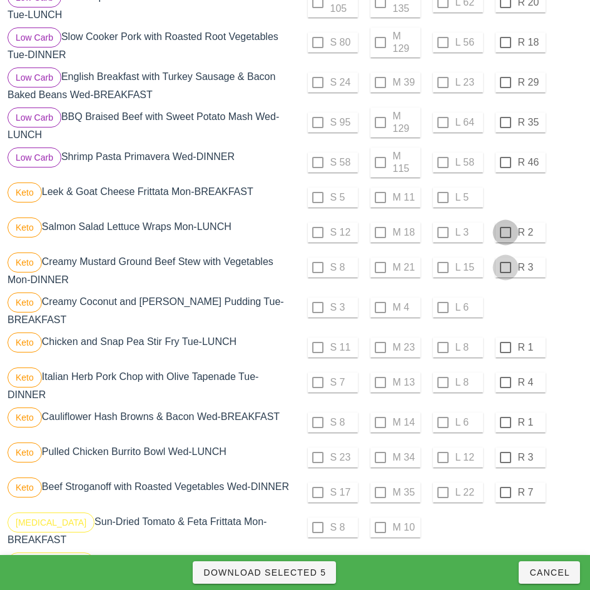
click at [505, 228] on div at bounding box center [505, 232] width 21 height 21
click at [505, 263] on div at bounding box center [505, 267] width 21 height 21
checkbox input "true"
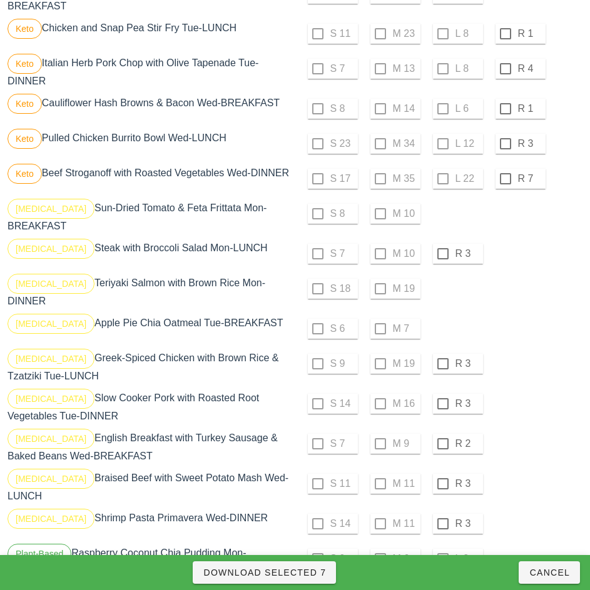
scroll to position [979, 0]
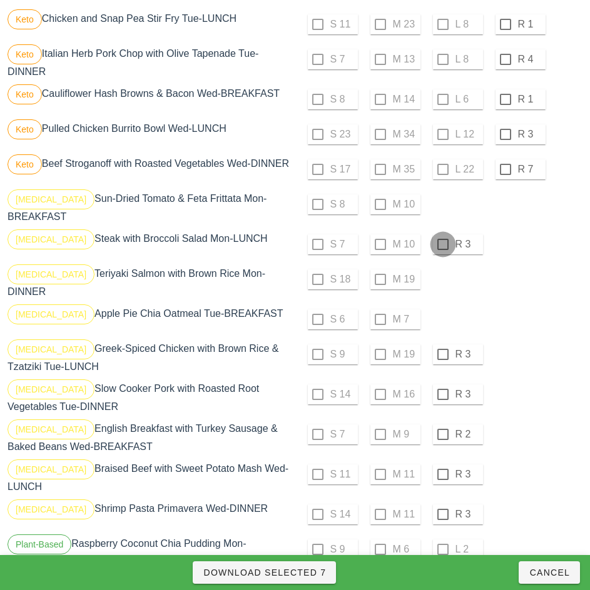
click at [442, 235] on div at bounding box center [442, 244] width 21 height 21
checkbox input "true"
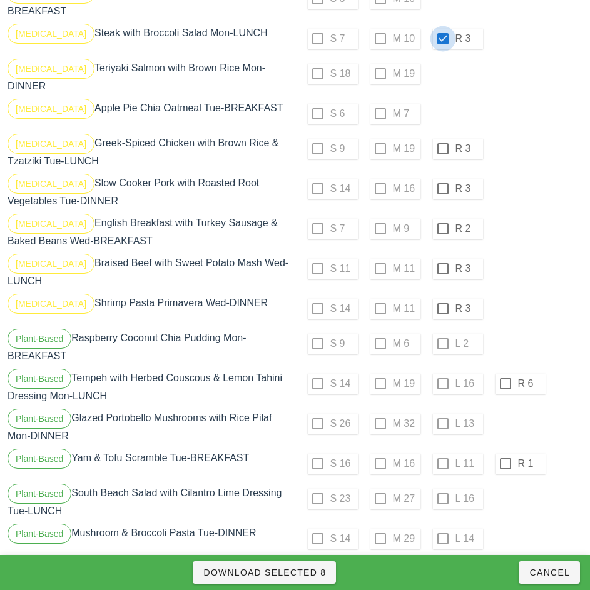
scroll to position [1195, 0]
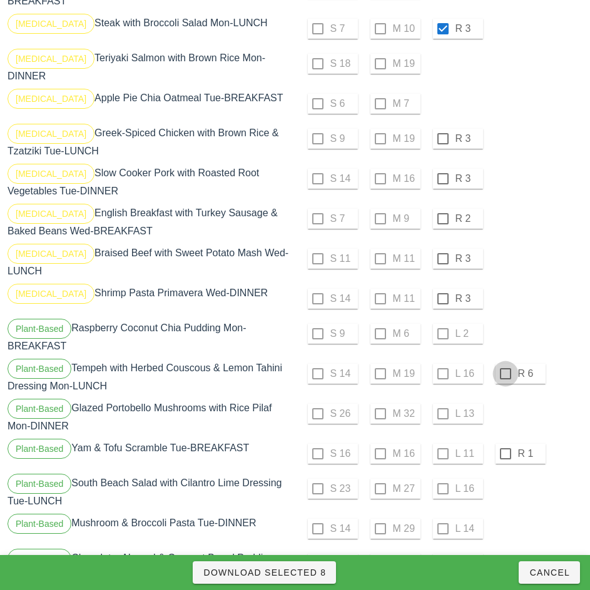
click at [503, 363] on div at bounding box center [505, 373] width 21 height 21
checkbox input "true"
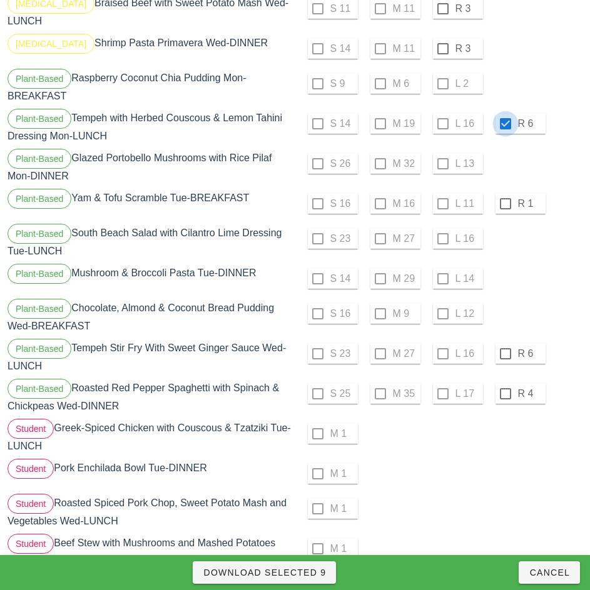
scroll to position [1461, 0]
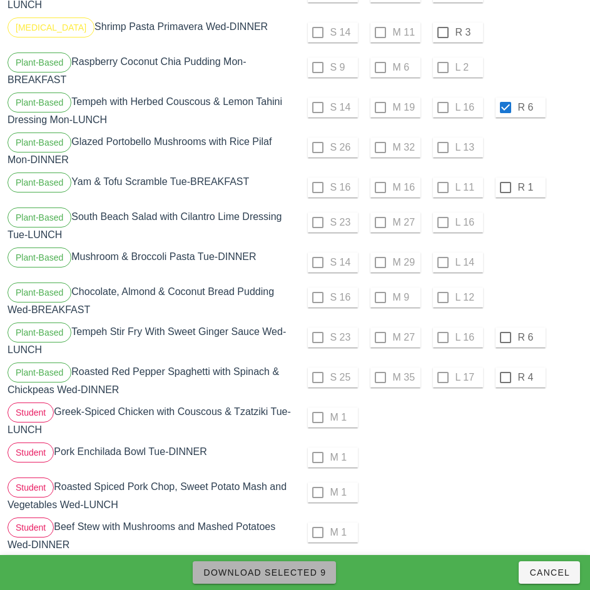
click at [313, 568] on span "Download Selected 9" at bounding box center [264, 573] width 123 height 10
checkbox input "false"
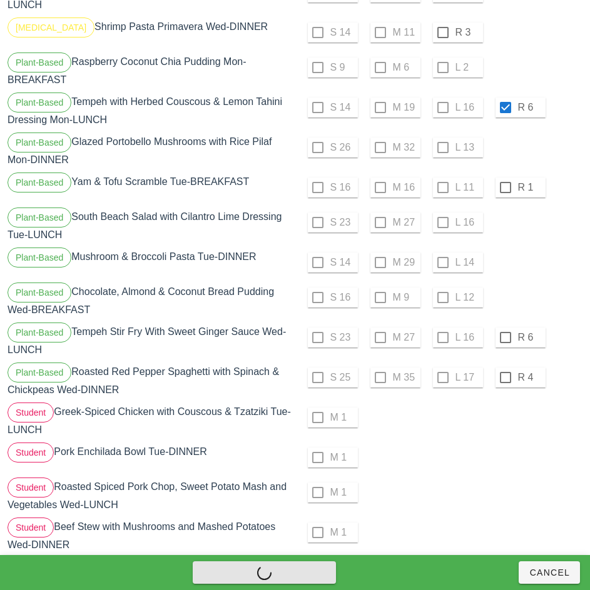
checkbox input "false"
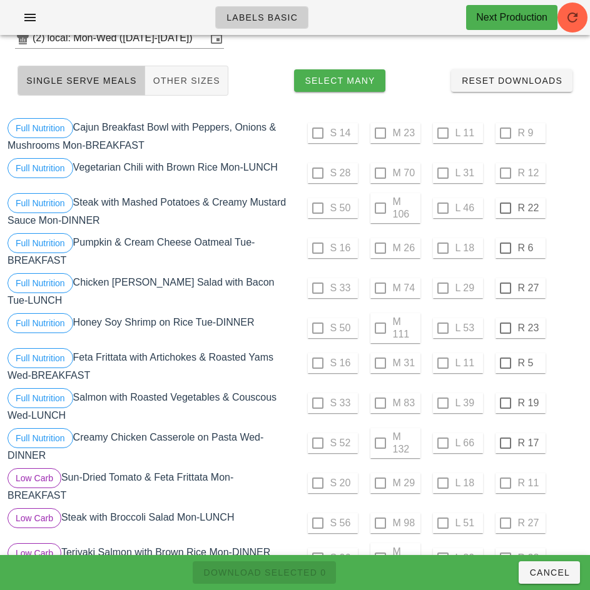
scroll to position [21, 0]
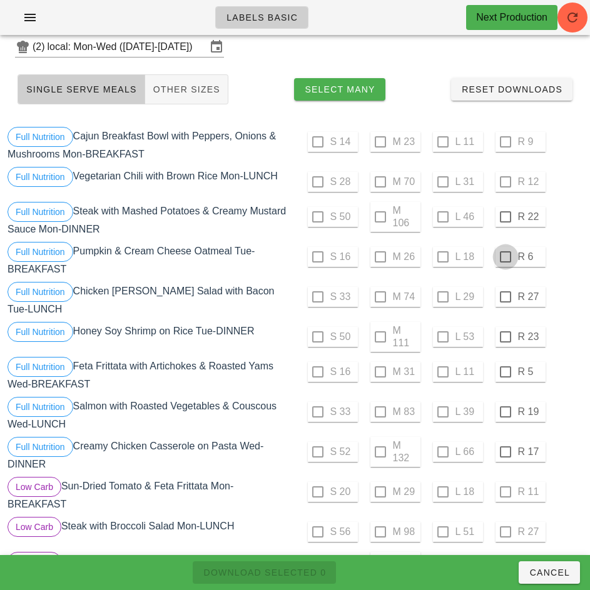
click at [505, 258] on div at bounding box center [505, 256] width 21 height 21
checkbox input "true"
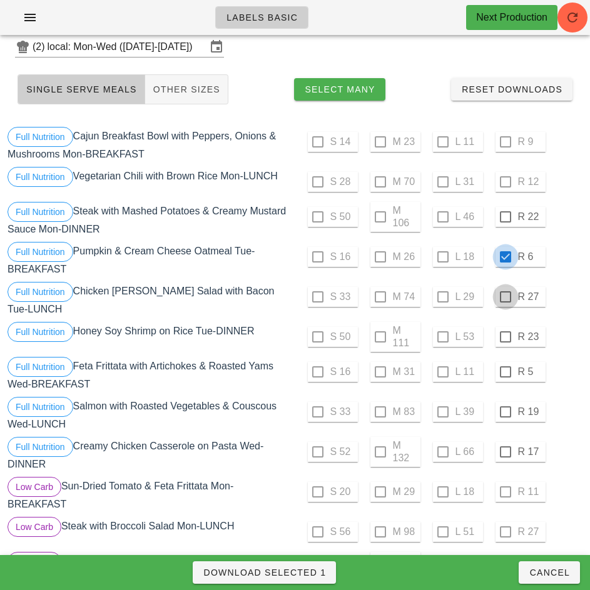
click at [506, 299] on div at bounding box center [505, 296] width 21 height 21
checkbox input "true"
click at [505, 332] on div at bounding box center [505, 336] width 21 height 21
checkbox input "true"
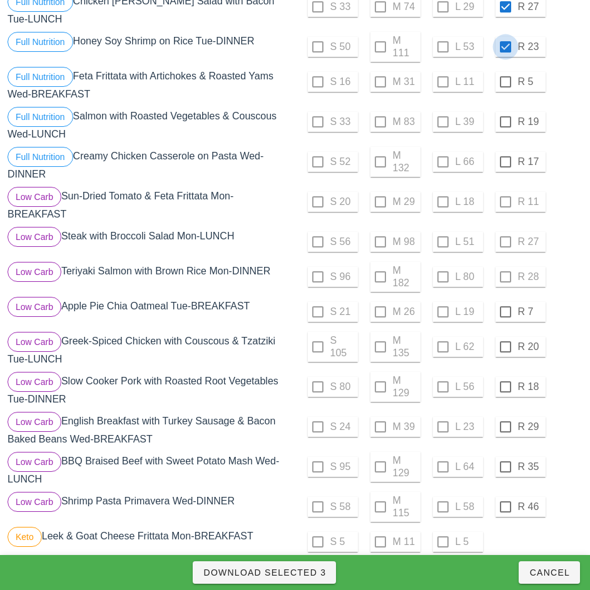
scroll to position [336, 0]
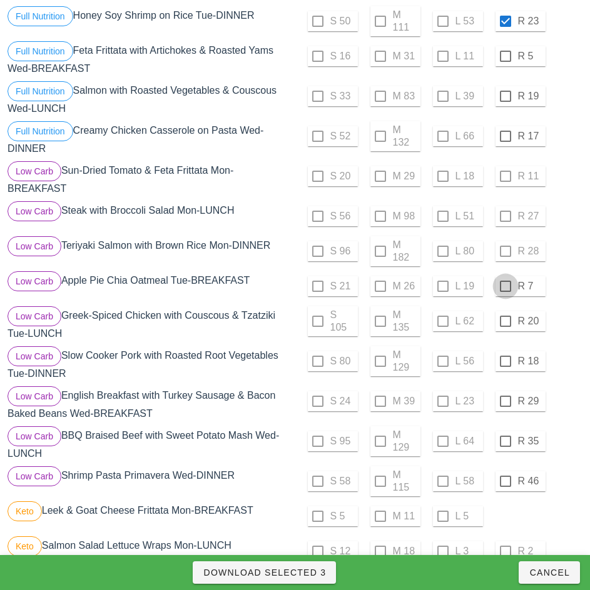
click at [505, 281] on div at bounding box center [505, 286] width 21 height 21
checkbox input "true"
click at [505, 316] on div at bounding box center [505, 321] width 21 height 21
checkbox input "true"
click at [505, 356] on div at bounding box center [505, 361] width 21 height 21
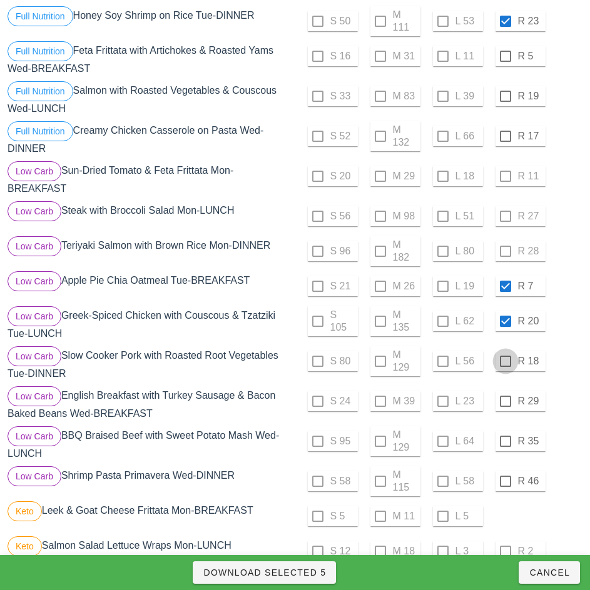
checkbox input "true"
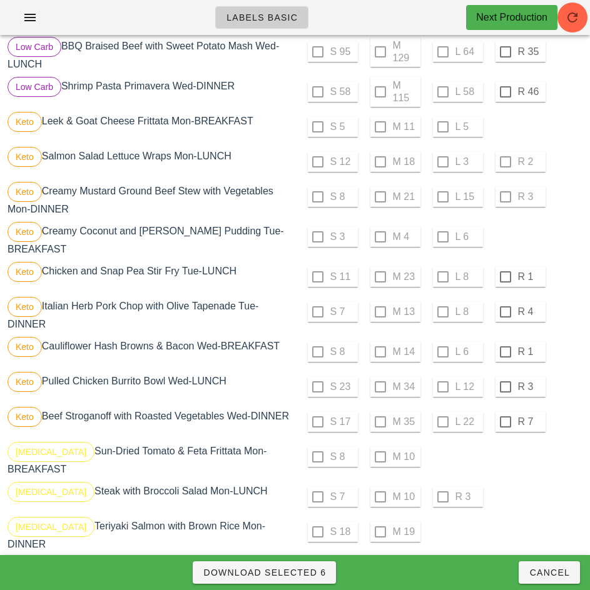
scroll to position [725, 0]
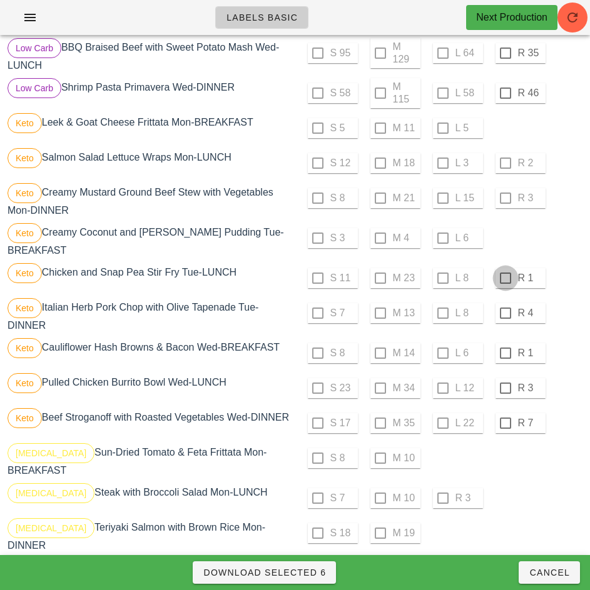
click at [507, 274] on div at bounding box center [505, 278] width 21 height 21
click at [505, 308] on div at bounding box center [505, 313] width 21 height 21
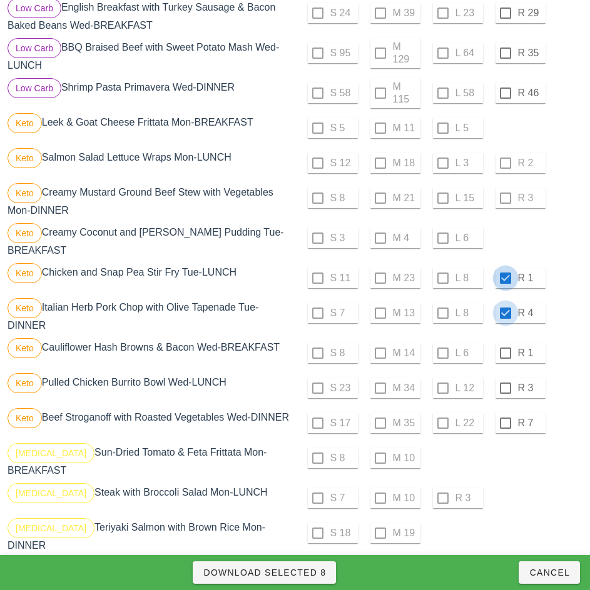
checkbox input "true"
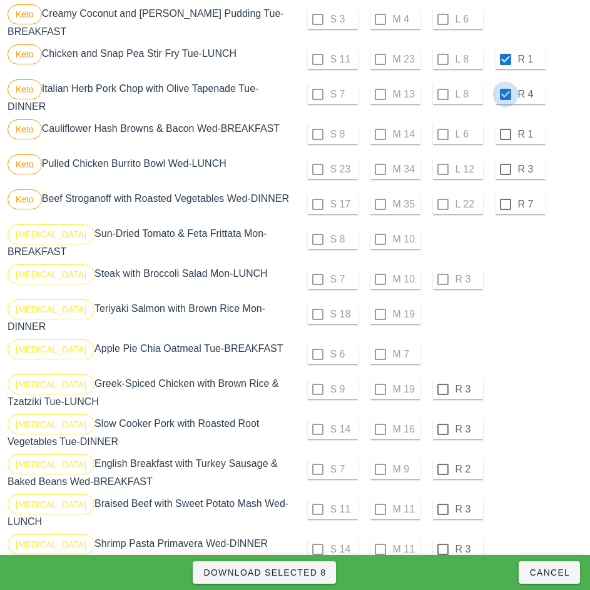
scroll to position [945, 0]
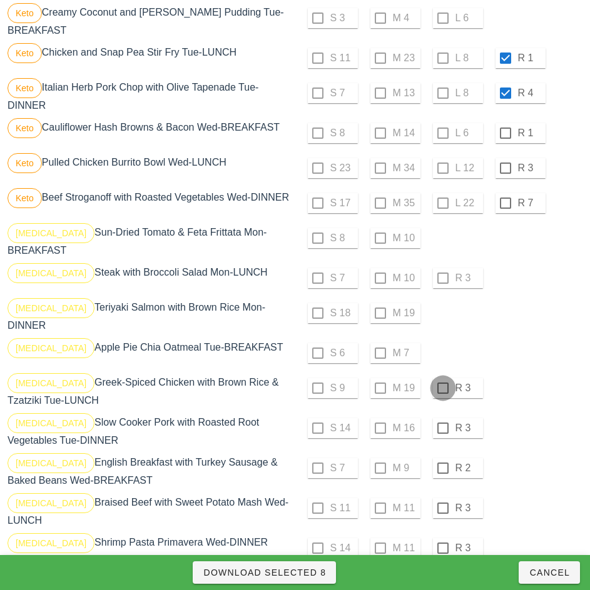
click at [442, 378] on div at bounding box center [442, 388] width 21 height 21
checkbox input "true"
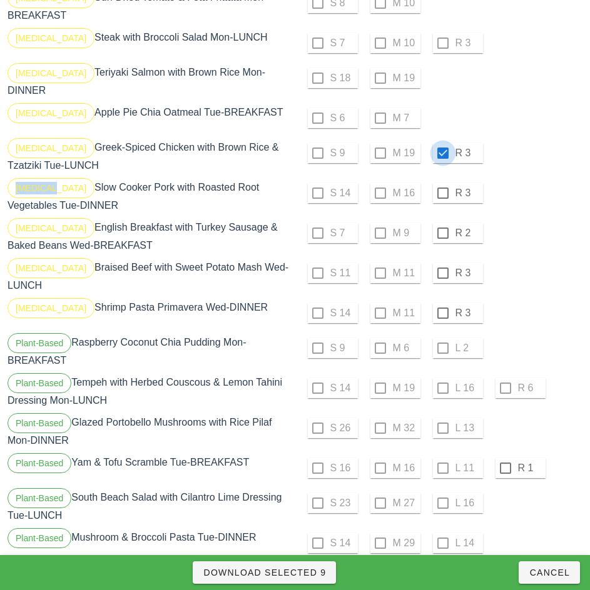
scroll to position [1192, 0]
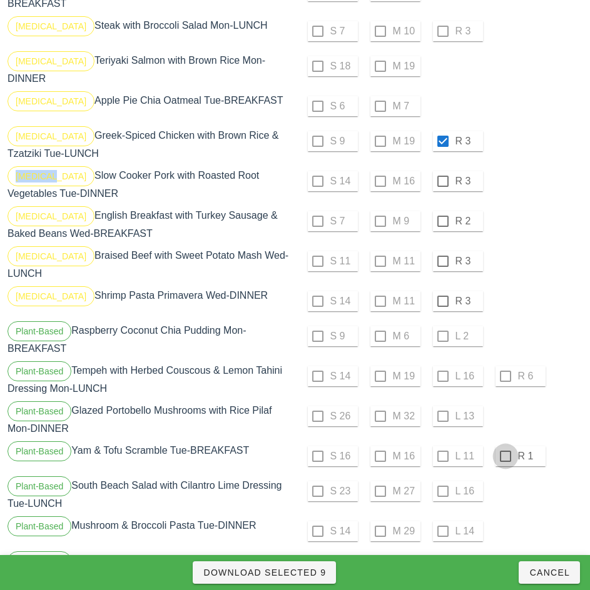
click at [505, 446] on div at bounding box center [505, 456] width 21 height 21
checkbox input "true"
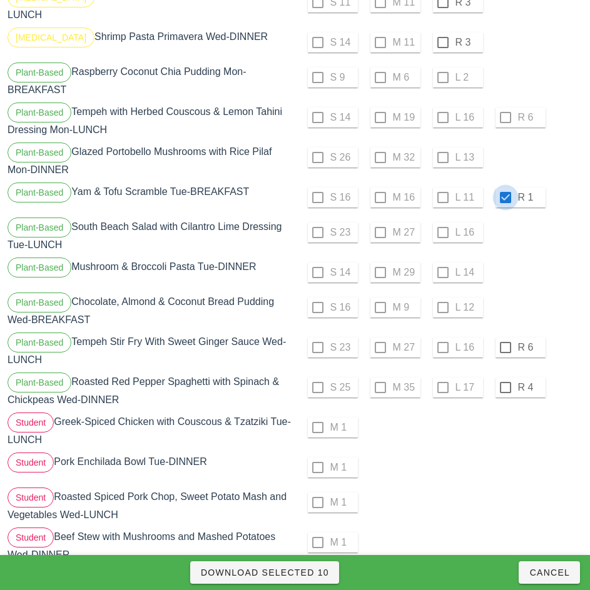
scroll to position [1461, 0]
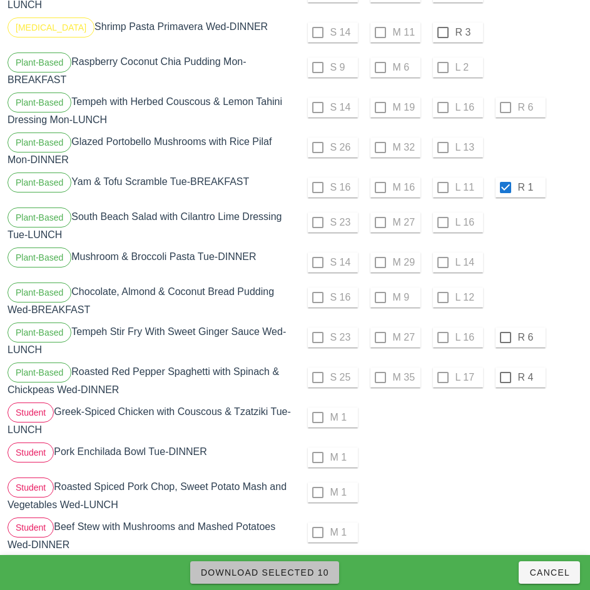
click at [315, 568] on span "Download Selected 10" at bounding box center [264, 573] width 129 height 10
checkbox input "false"
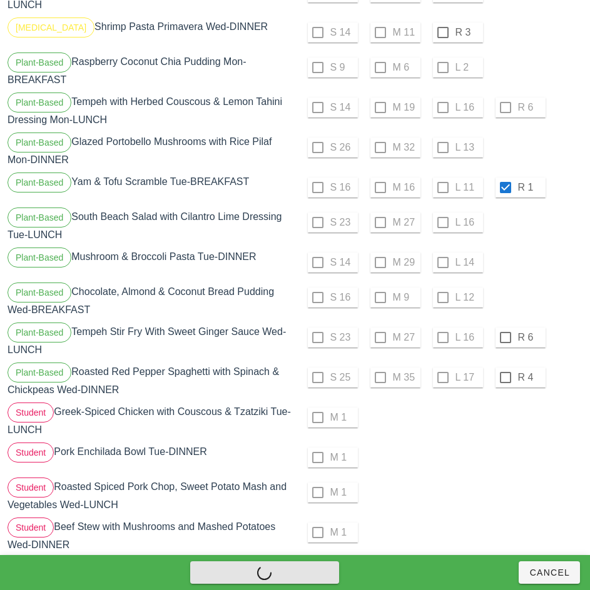
checkbox input "false"
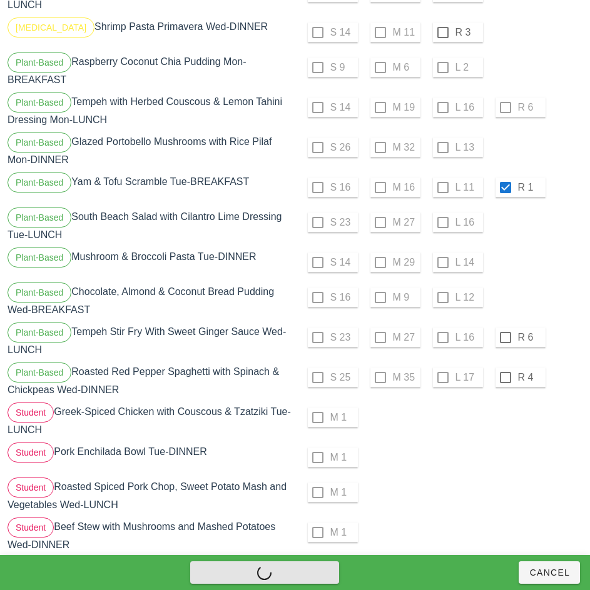
checkbox input "false"
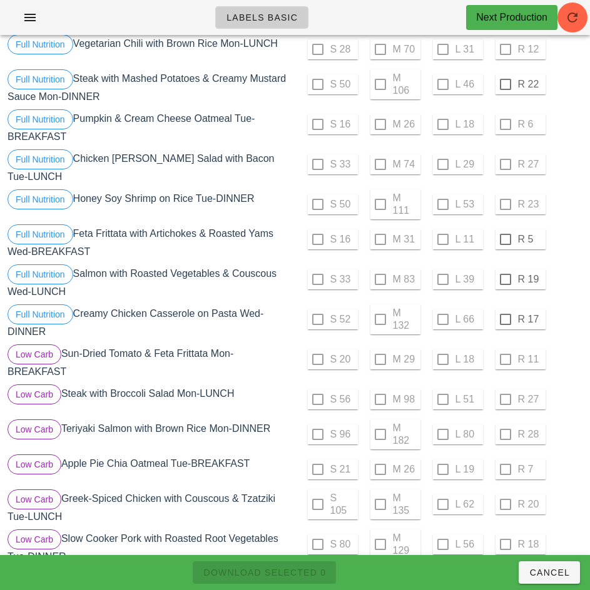
scroll to position [145, 0]
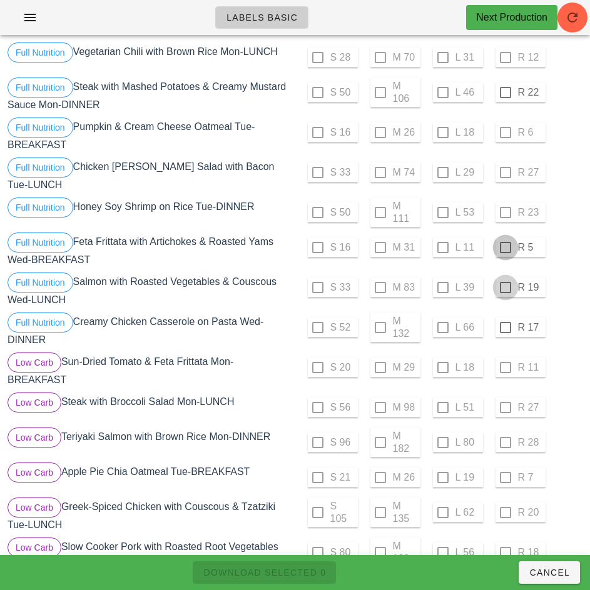
click at [505, 243] on div at bounding box center [505, 247] width 21 height 21
click at [505, 283] on div at bounding box center [505, 287] width 21 height 21
checkbox input "true"
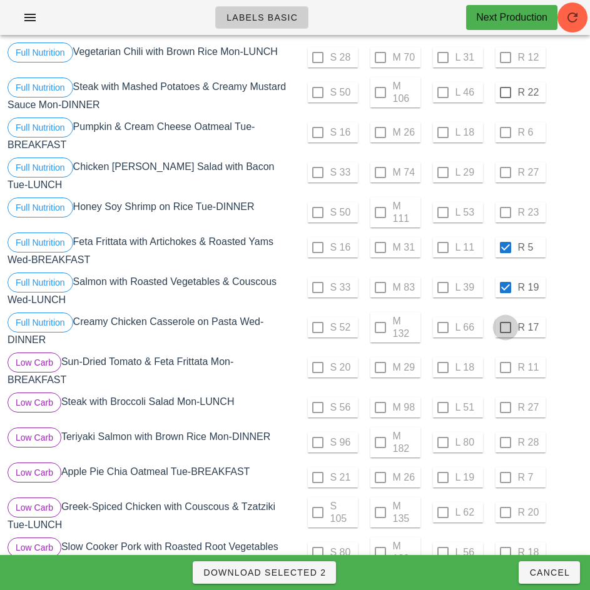
click at [505, 323] on div at bounding box center [505, 327] width 21 height 21
checkbox input "true"
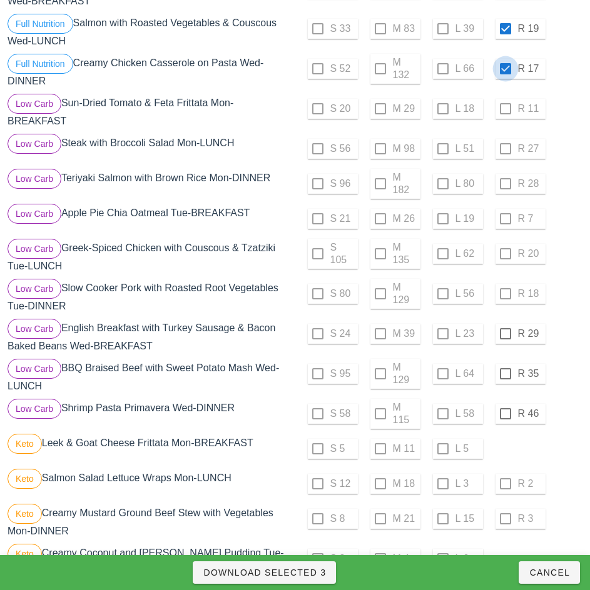
scroll to position [412, 0]
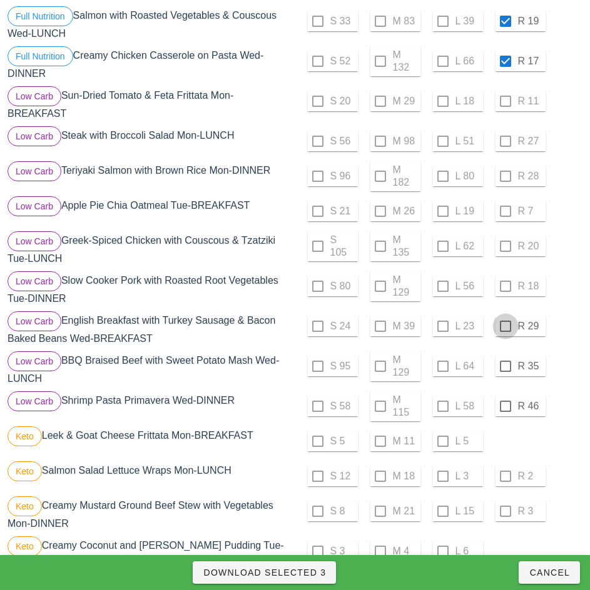
click at [505, 321] on div at bounding box center [505, 326] width 21 height 21
checkbox input "true"
click at [505, 361] on div at bounding box center [505, 366] width 21 height 21
click at [505, 402] on div at bounding box center [505, 406] width 21 height 21
checkbox input "true"
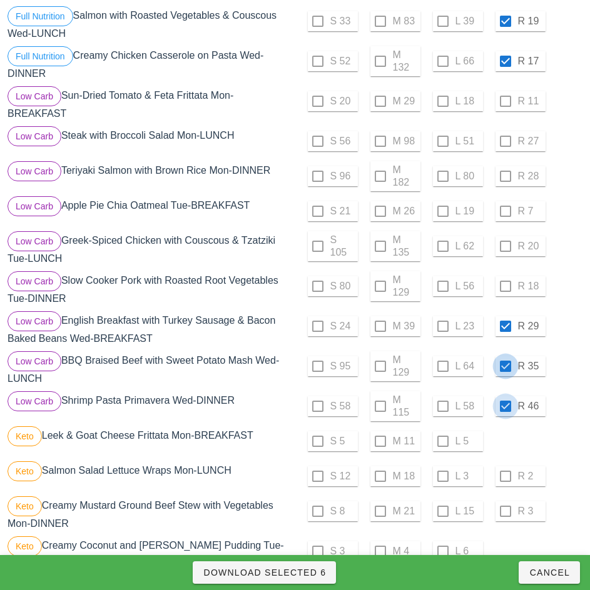
checkbox input "true"
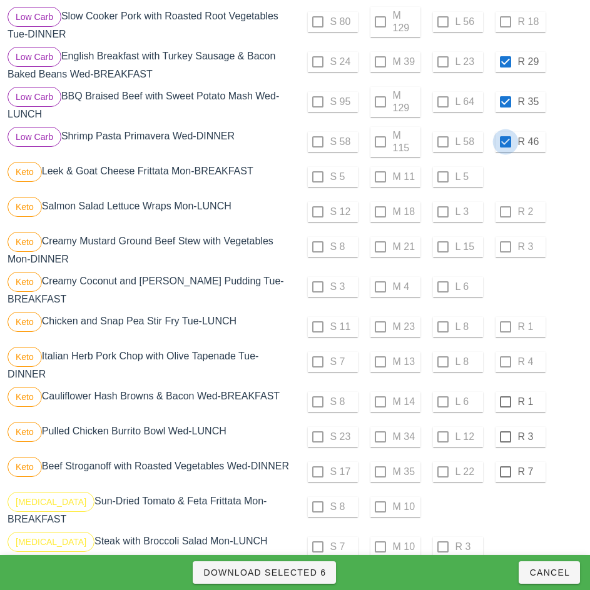
scroll to position [680, 0]
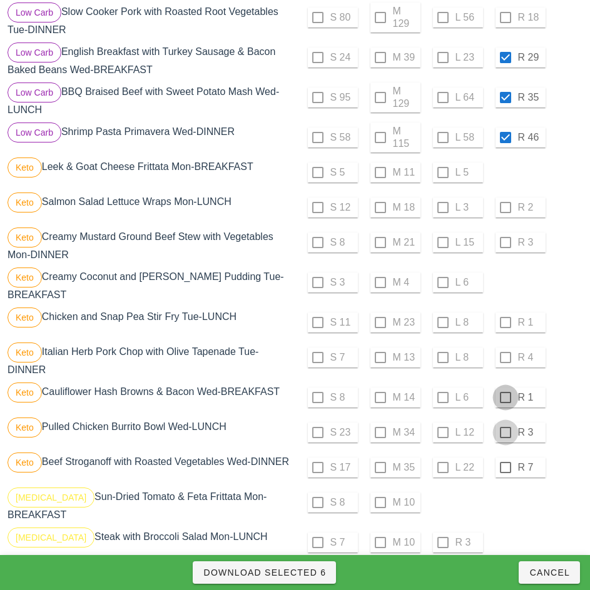
click at [505, 393] on div at bounding box center [505, 397] width 21 height 21
click at [505, 427] on div at bounding box center [505, 432] width 21 height 21
checkbox input "true"
click at [505, 463] on div at bounding box center [505, 467] width 21 height 21
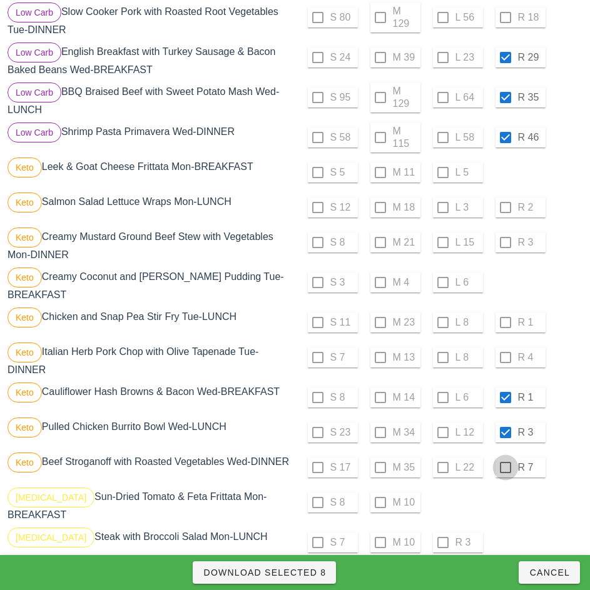
checkbox input "true"
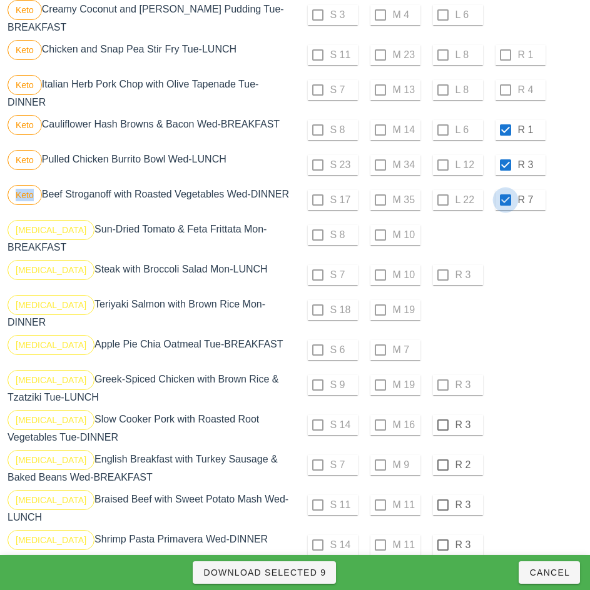
scroll to position [949, 0]
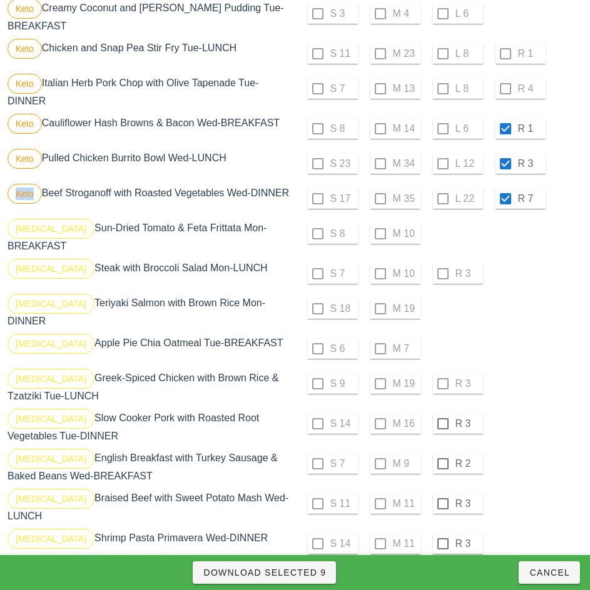
click at [440, 373] on div "S 9 M 19 R 3" at bounding box center [440, 384] width 285 height 30
click at [442, 413] on div at bounding box center [442, 423] width 21 height 21
checkbox input "true"
click at [442, 453] on div at bounding box center [442, 463] width 21 height 21
checkbox input "true"
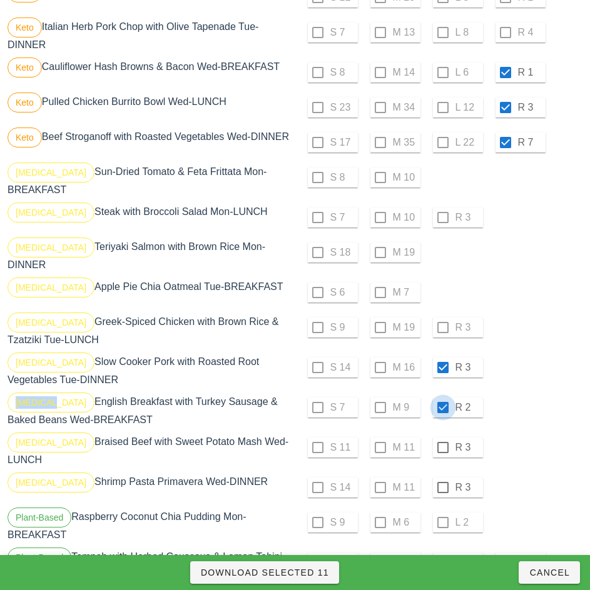
scroll to position [1006, 0]
click at [442, 437] on div at bounding box center [442, 447] width 21 height 21
click at [442, 477] on div at bounding box center [442, 487] width 21 height 21
checkbox input "true"
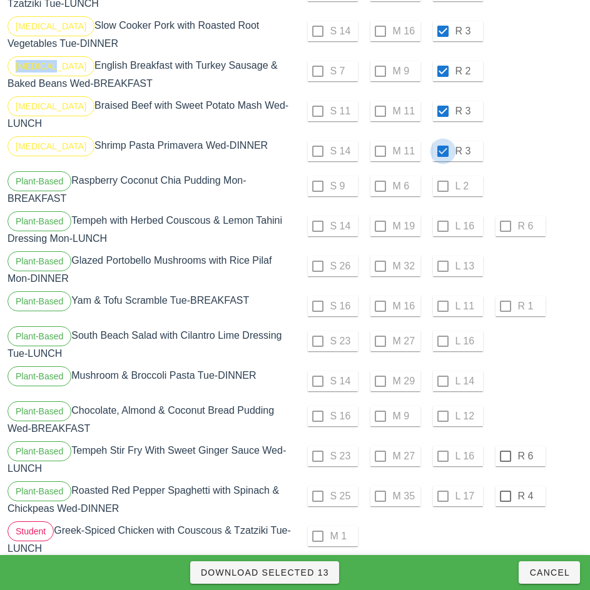
scroll to position [1344, 0]
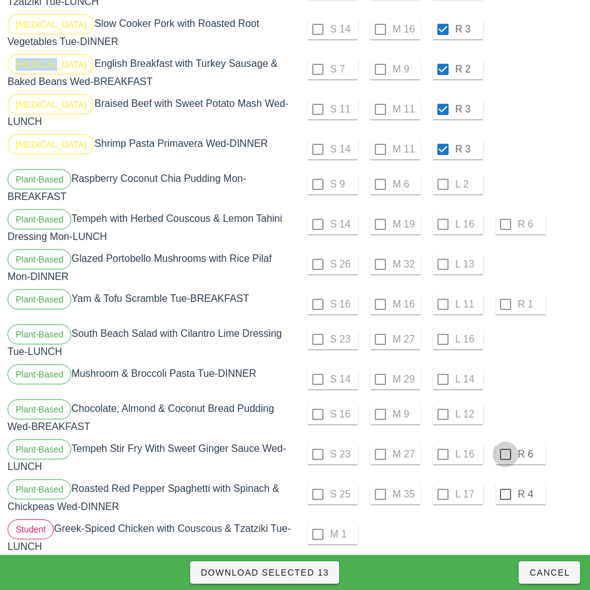
click at [505, 444] on div at bounding box center [505, 454] width 21 height 21
click at [509, 517] on div "M 1" at bounding box center [440, 537] width 290 height 40
checkbox input "true"
click at [505, 484] on div at bounding box center [505, 494] width 21 height 21
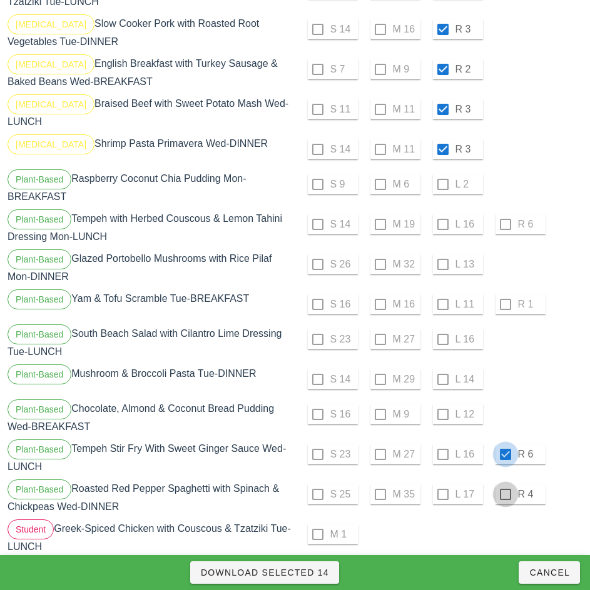
checkbox input "true"
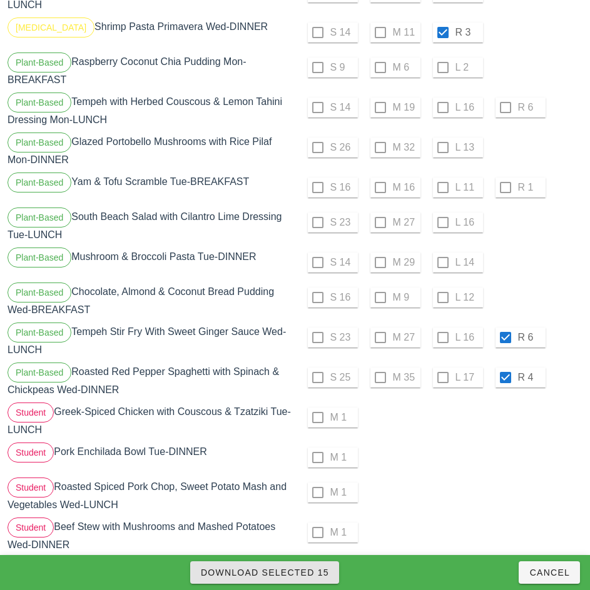
click at [320, 568] on button "Download Selected 15" at bounding box center [264, 573] width 149 height 23
checkbox input "false"
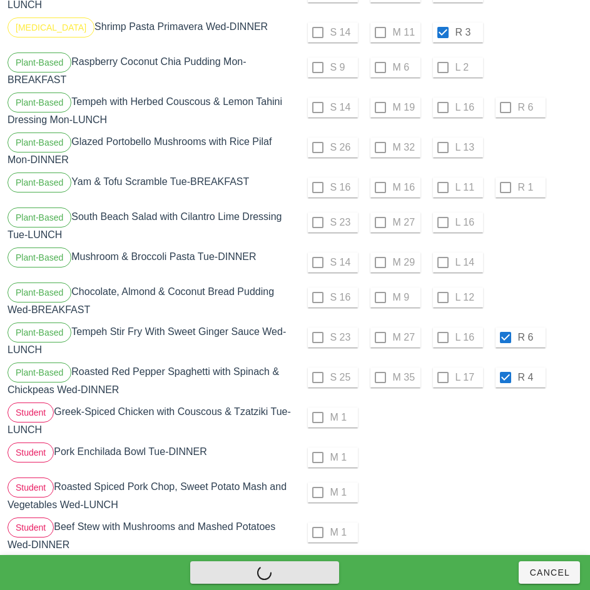
checkbox input "false"
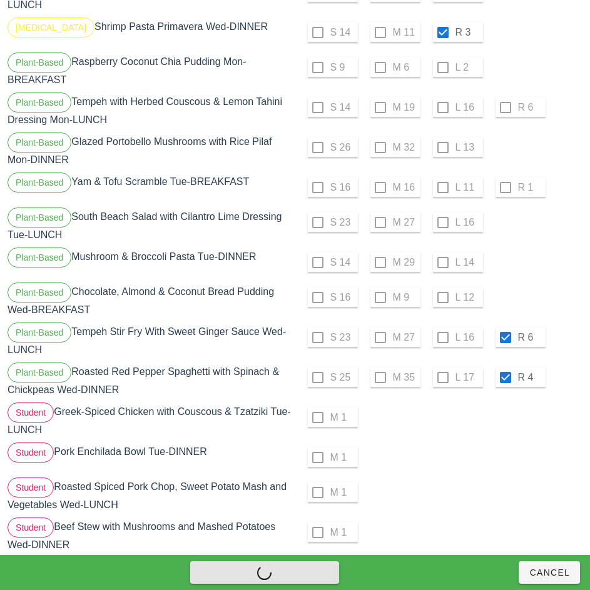
checkbox input "false"
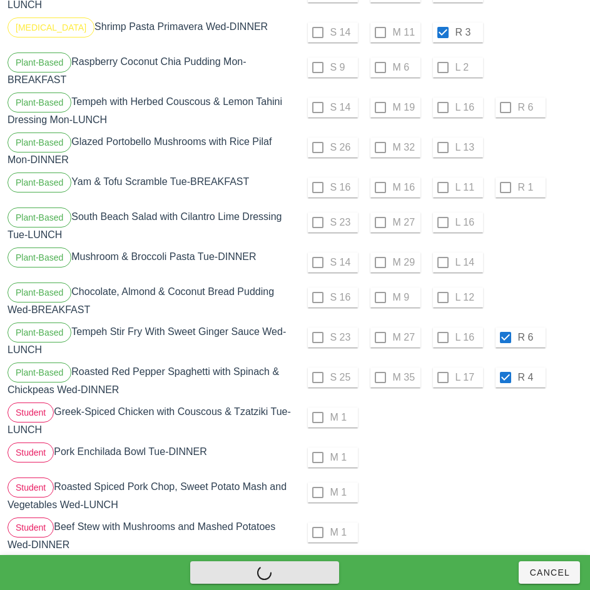
checkbox input "false"
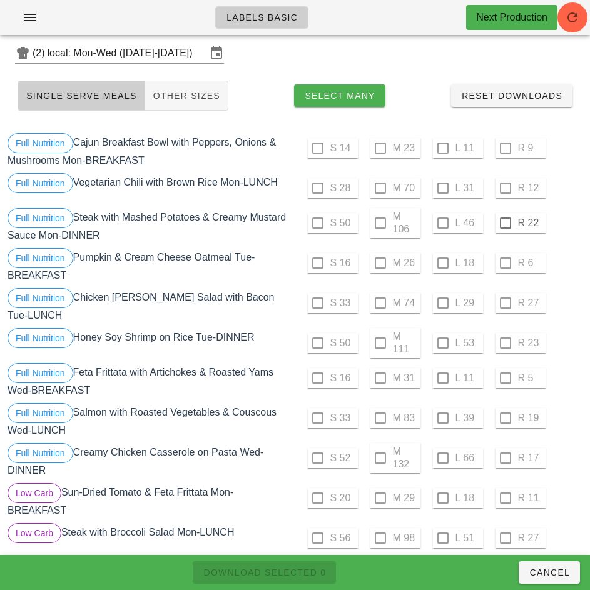
scroll to position [0, 0]
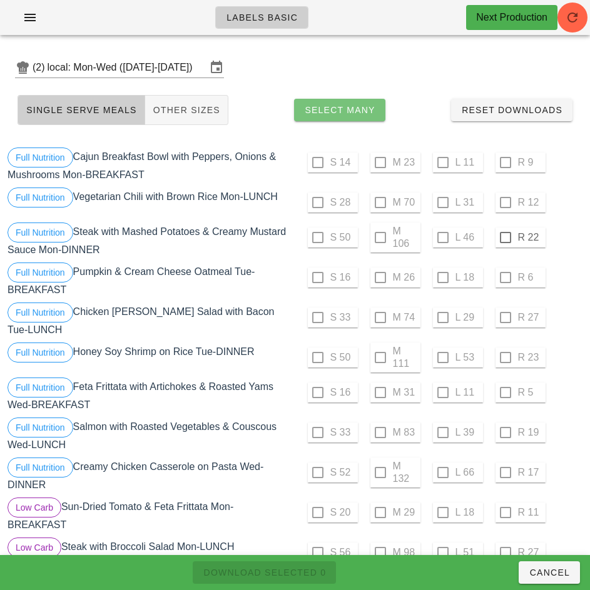
click at [367, 114] on span "Select Many" at bounding box center [339, 110] width 71 height 10
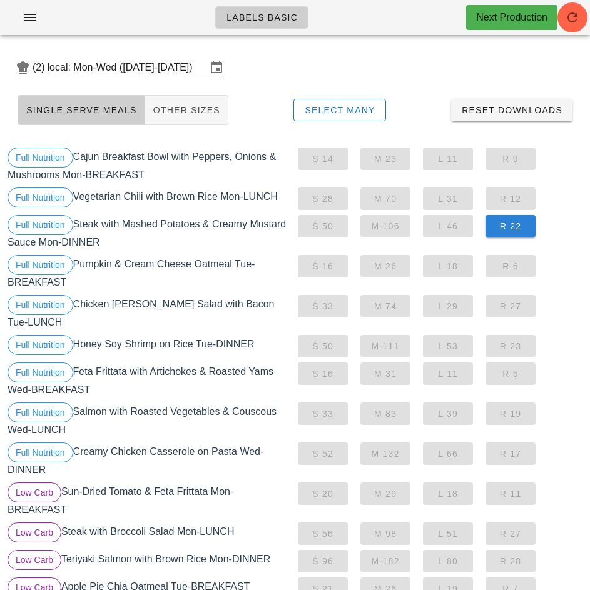
click at [516, 230] on span "R 22" at bounding box center [510, 226] width 30 height 10
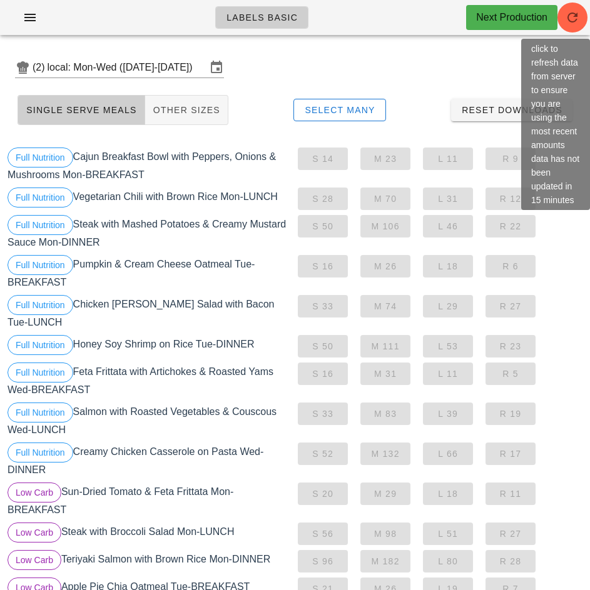
click at [555, 480] on div "S 20 M 29 L 18 R 11" at bounding box center [440, 500] width 290 height 40
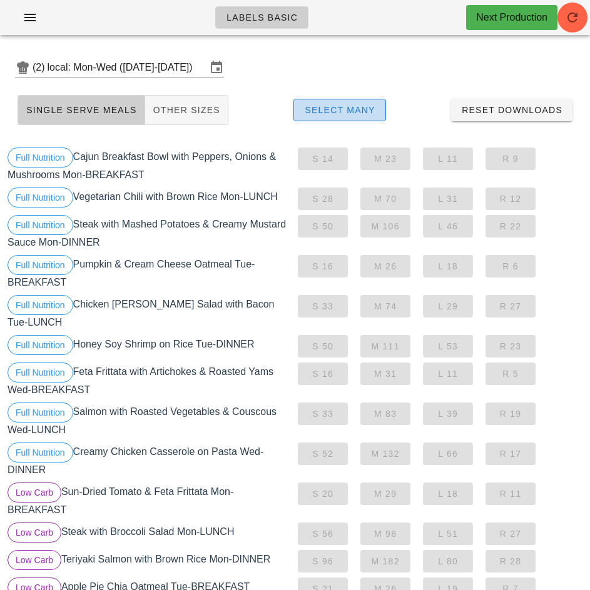
click at [359, 110] on span "Select Many" at bounding box center [339, 110] width 71 height 10
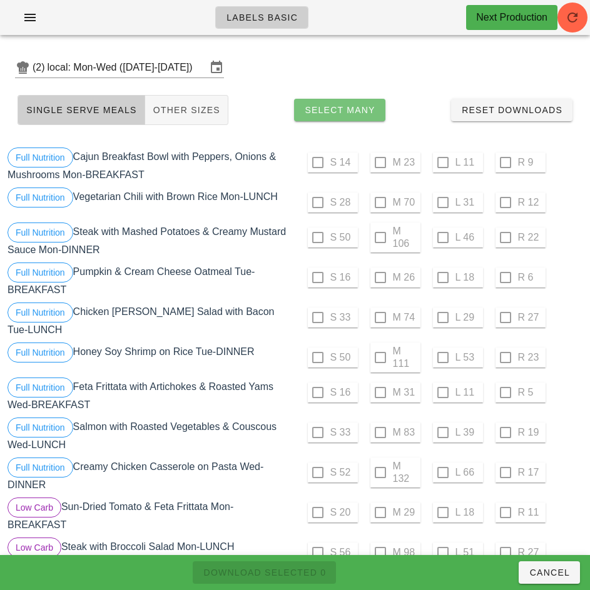
click at [356, 113] on span "Select Many" at bounding box center [339, 110] width 71 height 10
